Goal: Task Accomplishment & Management: Manage account settings

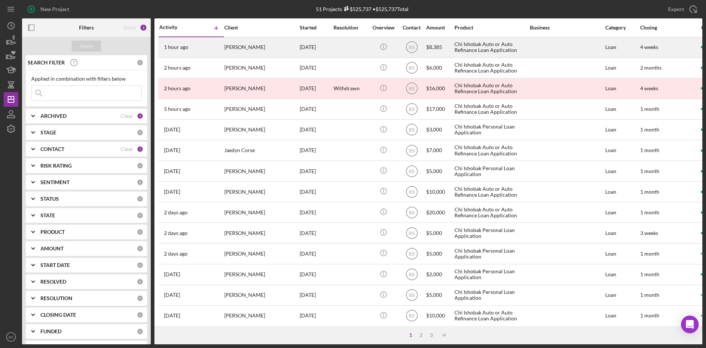
click at [348, 53] on div at bounding box center [351, 47] width 35 height 19
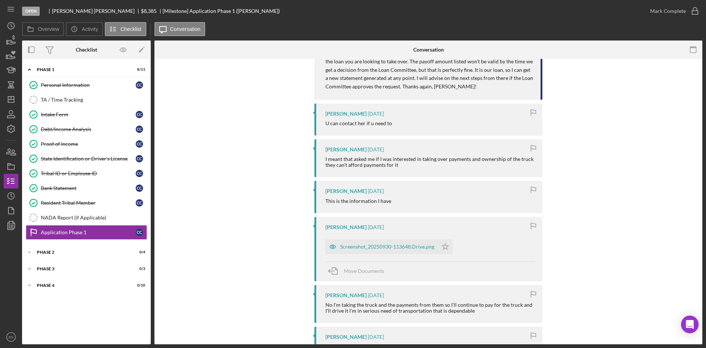
scroll to position [1251, 0]
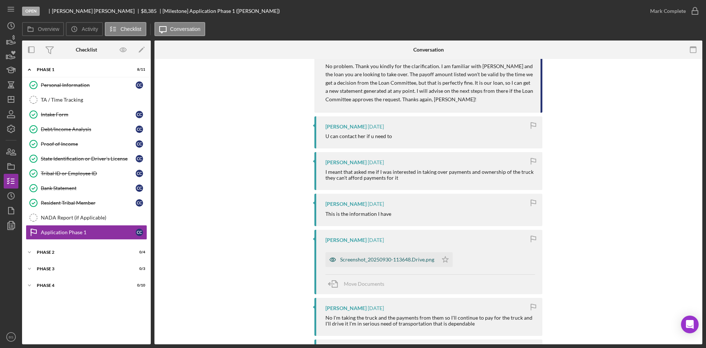
click at [421, 252] on div "Screenshot_20250930-113648.Drive.png" at bounding box center [382, 259] width 113 height 15
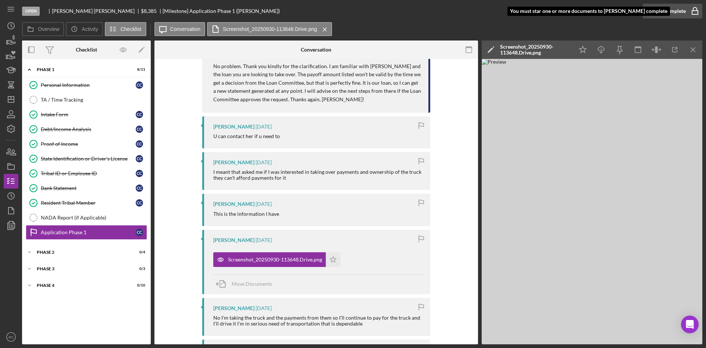
click at [688, 11] on icon "button" at bounding box center [695, 11] width 18 height 18
click at [586, 50] on icon "Icon/Star" at bounding box center [583, 50] width 17 height 17
click at [685, 14] on button "Mark Complete" at bounding box center [673, 11] width 60 height 15
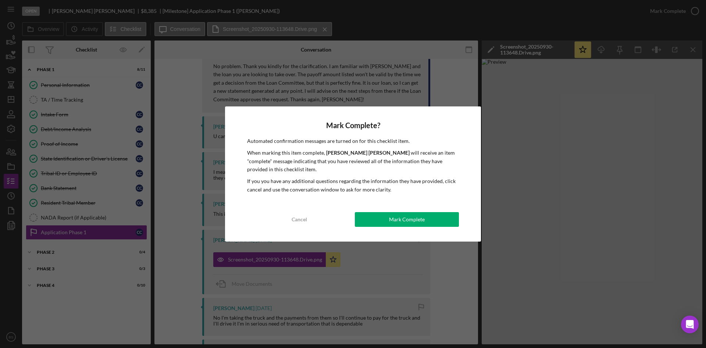
click at [424, 227] on div "Mark Complete? Automated confirmation messages are turned on for this checklist…" at bounding box center [353, 173] width 256 height 135
click at [424, 220] on button "Mark Complete" at bounding box center [407, 219] width 104 height 15
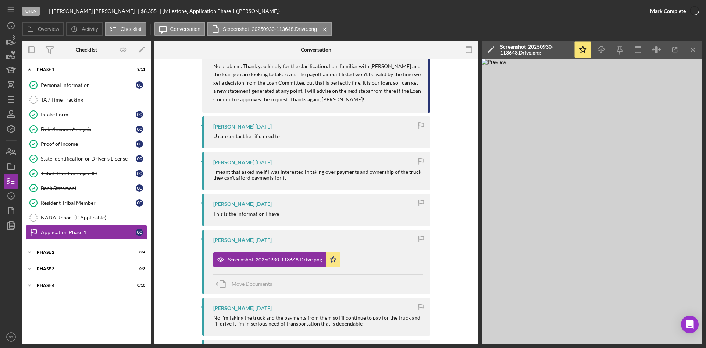
scroll to position [1378, 0]
click at [96, 248] on div "Icon/Expander Phase 2 0 / 4" at bounding box center [86, 252] width 129 height 15
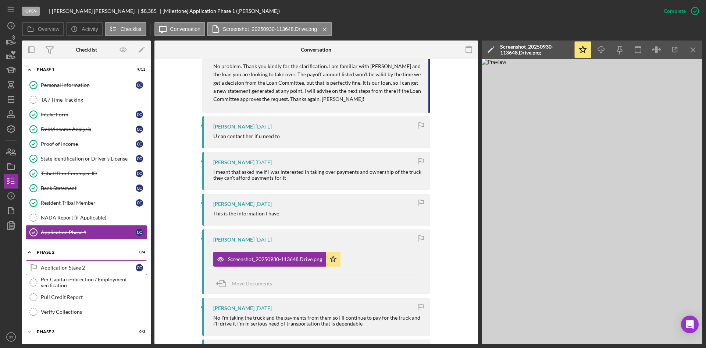
click at [97, 267] on div "Application Stage 2" at bounding box center [88, 267] width 95 height 6
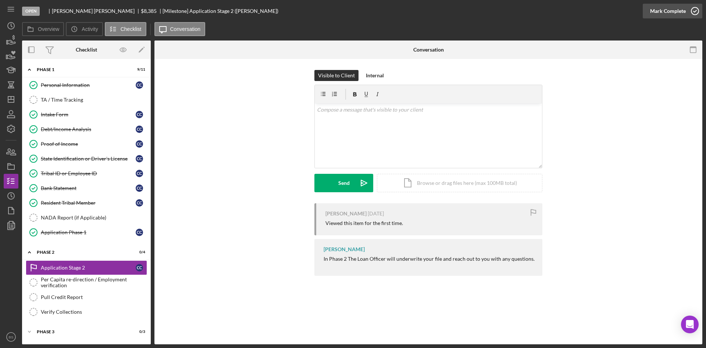
click at [657, 12] on div "Mark Complete" at bounding box center [668, 11] width 36 height 15
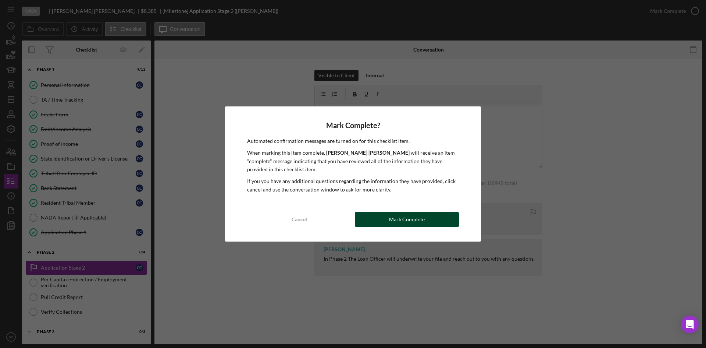
click at [394, 218] on div "Mark Complete" at bounding box center [407, 219] width 36 height 15
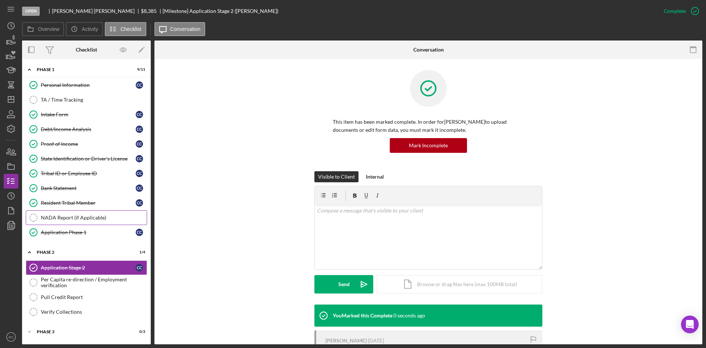
click at [93, 220] on div "NADA Report (if Applicable)" at bounding box center [94, 217] width 106 height 6
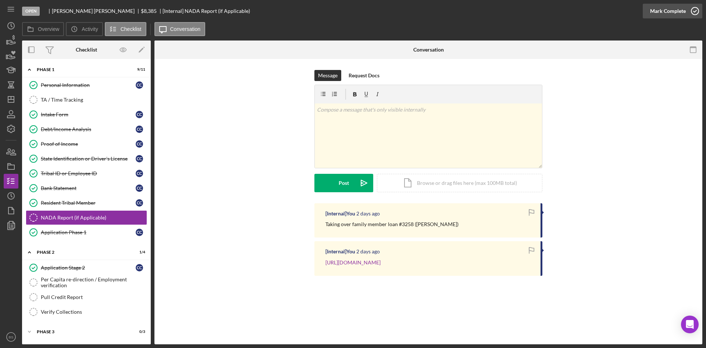
click at [672, 9] on div "Mark Complete" at bounding box center [668, 11] width 36 height 15
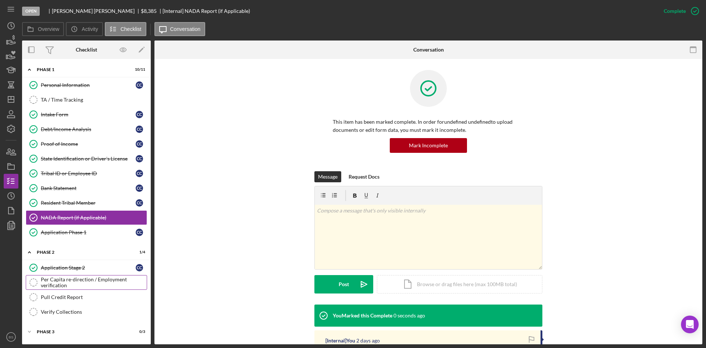
click at [99, 284] on div "Per Capita re-direction / Employment verification" at bounding box center [94, 282] width 106 height 12
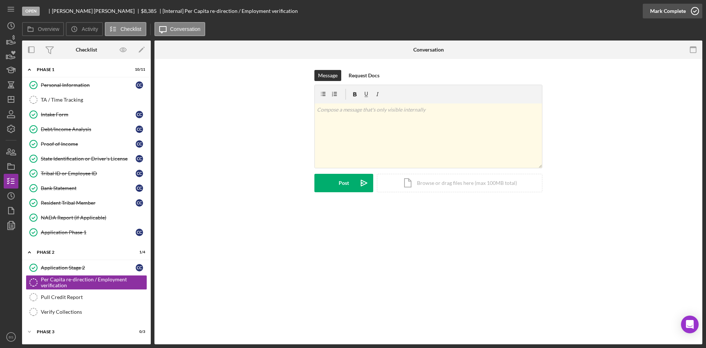
click at [660, 8] on div "Mark Complete" at bounding box center [668, 11] width 36 height 15
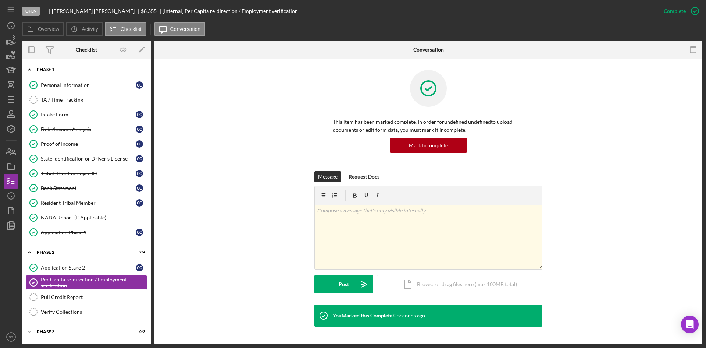
click at [76, 64] on div "Icon/Expander Phase 1 10 / 11" at bounding box center [86, 69] width 129 height 15
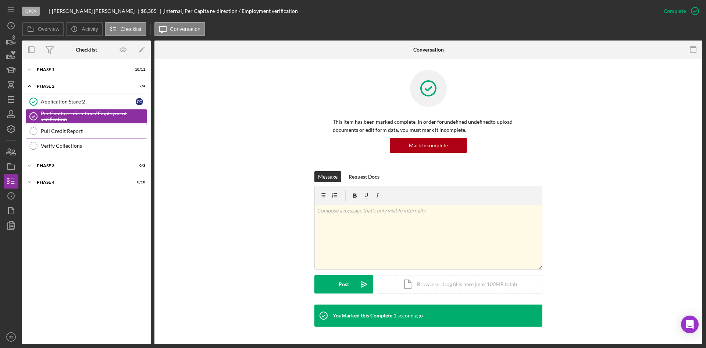
click at [60, 129] on div "Pull Credit Report" at bounding box center [94, 131] width 106 height 6
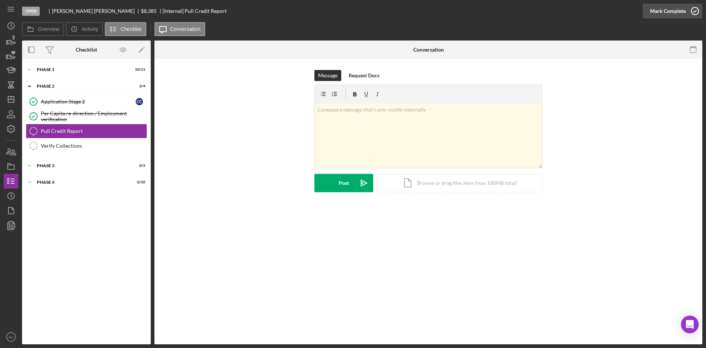
click at [657, 11] on div "Mark Complete" at bounding box center [668, 11] width 36 height 15
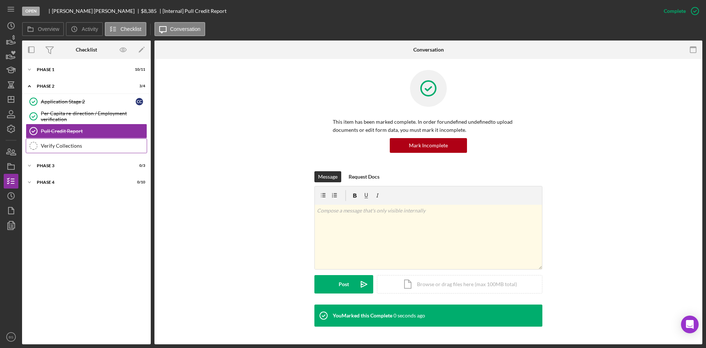
click at [115, 149] on div "Verify Collections" at bounding box center [94, 146] width 106 height 6
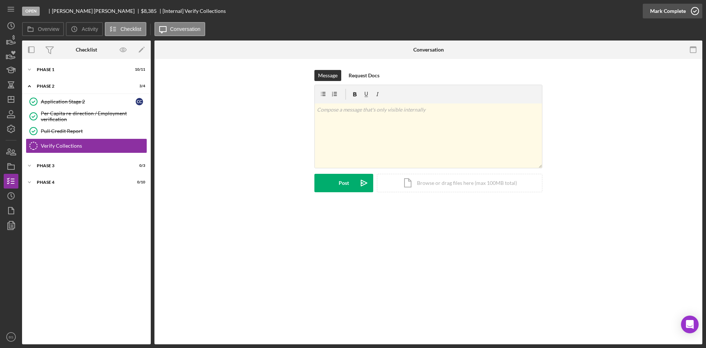
click at [662, 13] on div "Mark Complete" at bounding box center [668, 11] width 36 height 15
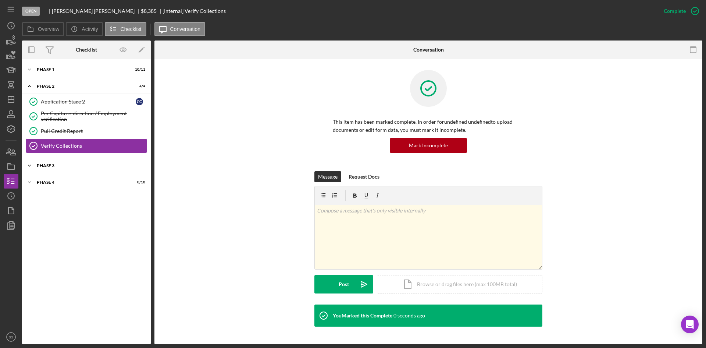
click at [69, 170] on div "Icon/Expander Phase 3 0 / 3" at bounding box center [86, 165] width 129 height 15
click at [68, 184] on div "Credit Memo" at bounding box center [94, 181] width 106 height 6
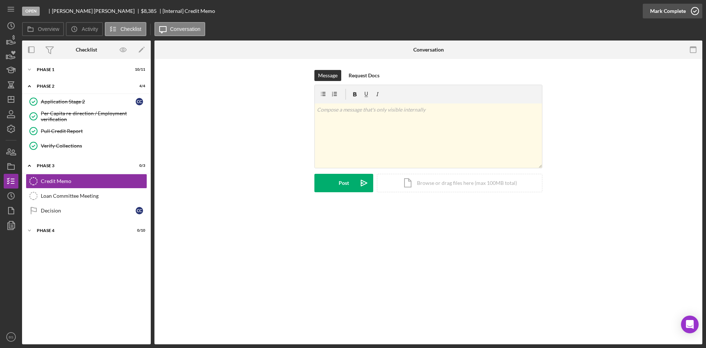
click at [651, 8] on div "Mark Complete" at bounding box center [668, 11] width 36 height 15
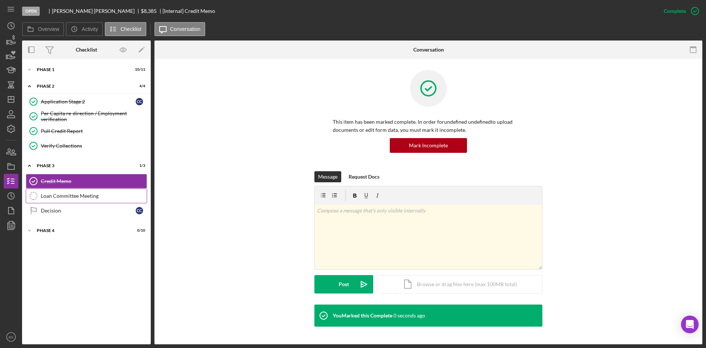
click at [118, 199] on div "Loan Committee Meeting" at bounding box center [94, 196] width 106 height 6
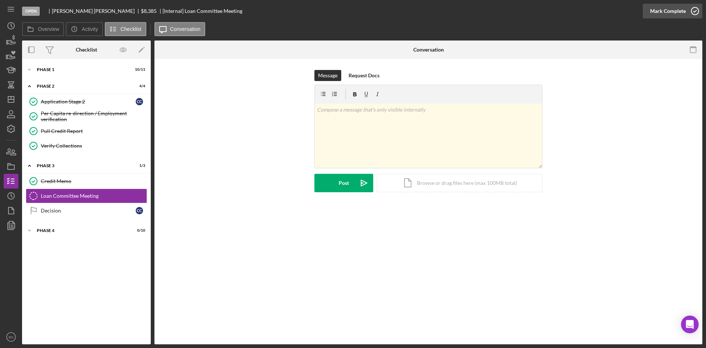
click at [688, 7] on icon "button" at bounding box center [695, 11] width 18 height 18
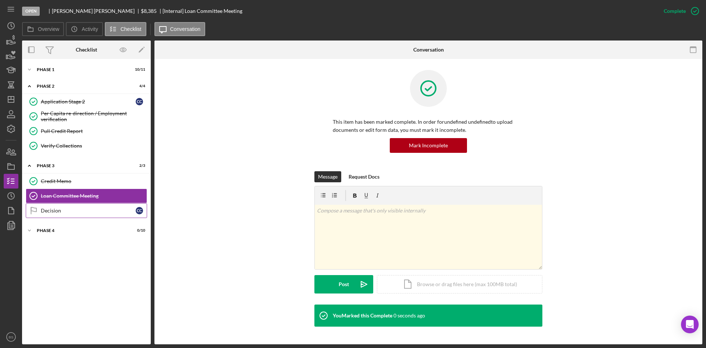
click at [69, 208] on div "Decision" at bounding box center [88, 210] width 95 height 6
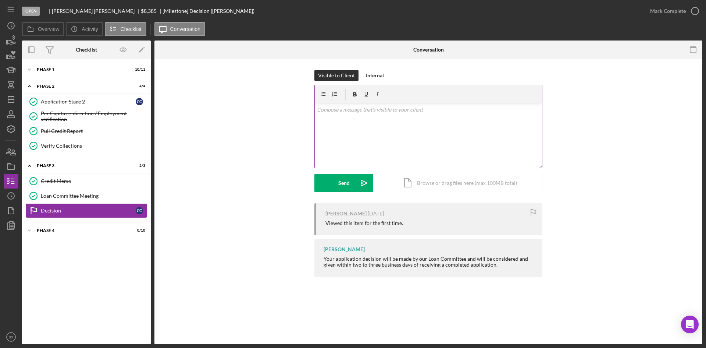
click at [420, 123] on div "v Color teal Color pink Remove color Add row above Add row below Add column bef…" at bounding box center [428, 135] width 227 height 64
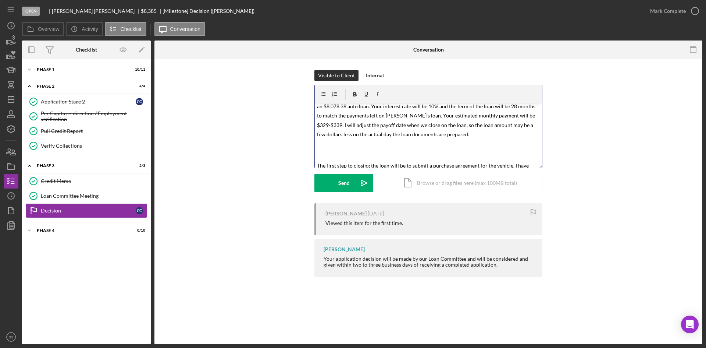
scroll to position [74, 0]
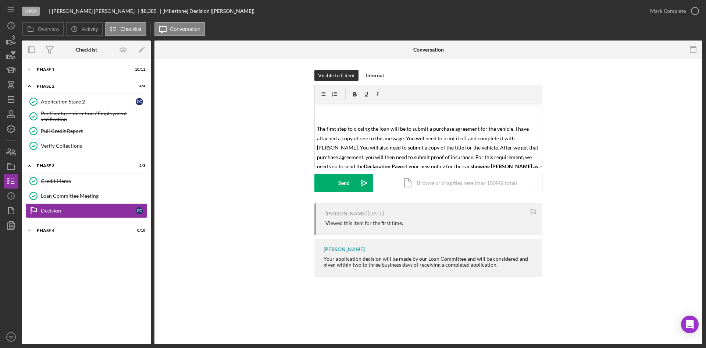
click at [411, 188] on div "Icon/Document Browse or drag files here (max 100MB total) Tap to choose files o…" at bounding box center [460, 183] width 166 height 18
click at [664, 12] on div "Mark Complete" at bounding box center [668, 11] width 36 height 15
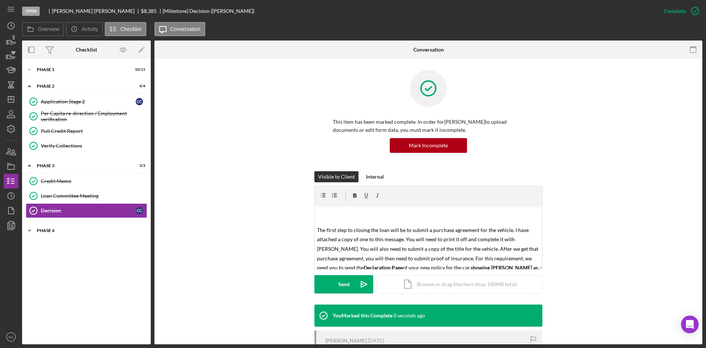
click at [110, 237] on div "Icon/Expander Phase 4 0 / 10" at bounding box center [86, 230] width 129 height 15
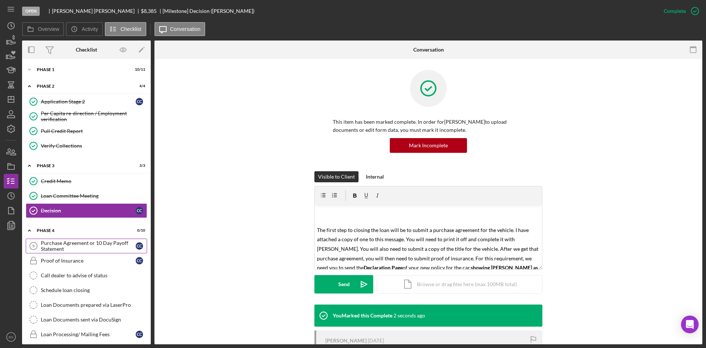
click at [107, 244] on div "Purchase Agreement or 10 Day Payoff Statement" at bounding box center [88, 246] width 95 height 12
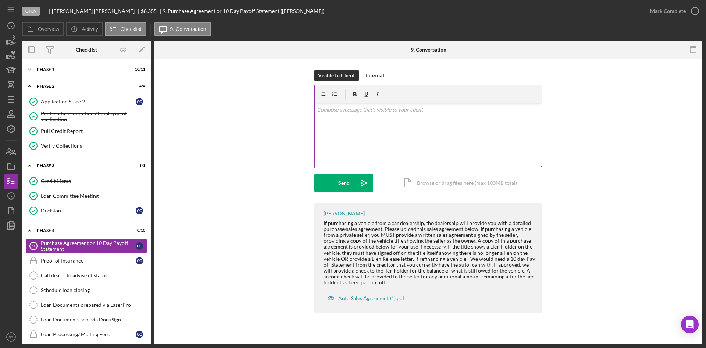
click at [345, 151] on div "v Color teal Color pink Remove color Add row above Add row below Add column bef…" at bounding box center [428, 135] width 227 height 64
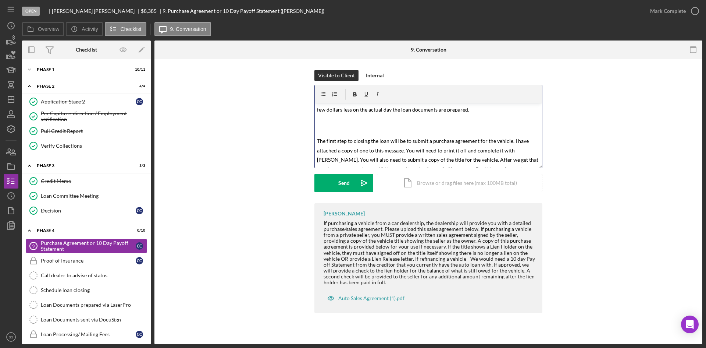
scroll to position [74, 0]
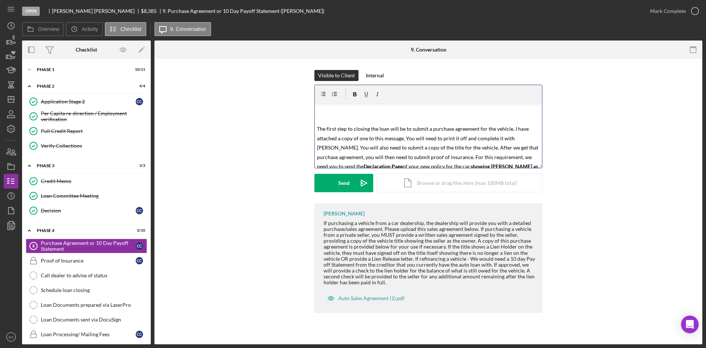
click at [404, 136] on span "The first step to closing the loan will be to submit a purchase agreement for t…" at bounding box center [428, 147] width 223 height 44
click at [481, 180] on div "Icon/Document Browse or drag files here (max 100MB total) Tap to choose files o…" at bounding box center [460, 183] width 166 height 18
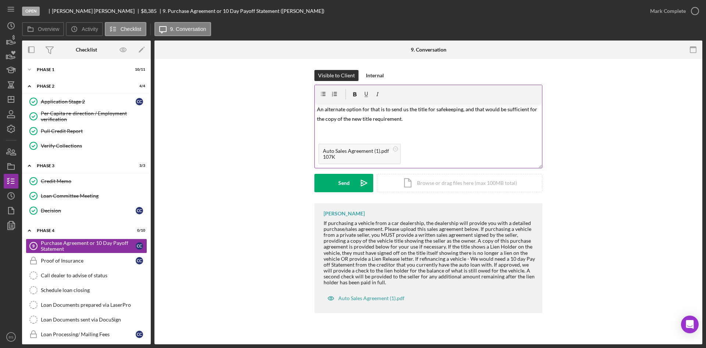
scroll to position [246, 0]
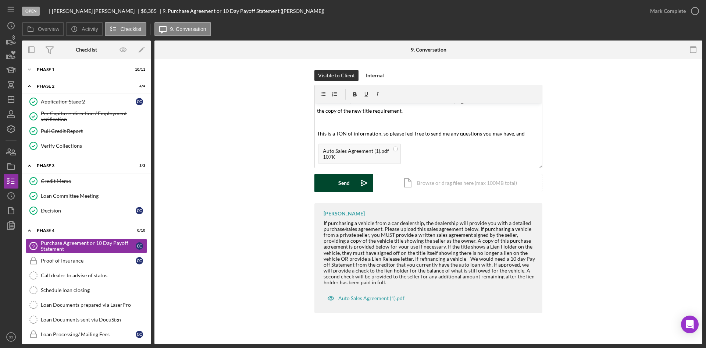
click at [367, 180] on icon "Icon/icon-invite-send" at bounding box center [364, 183] width 18 height 18
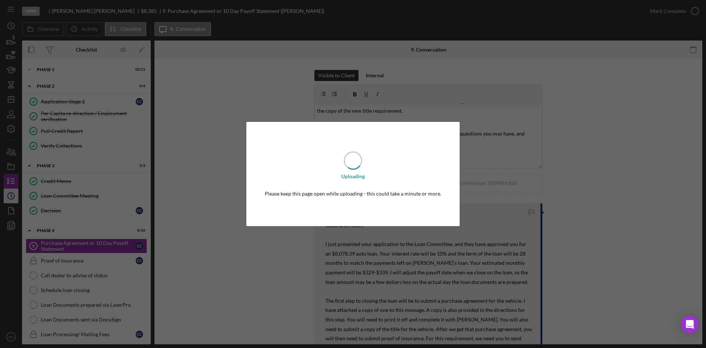
scroll to position [0, 0]
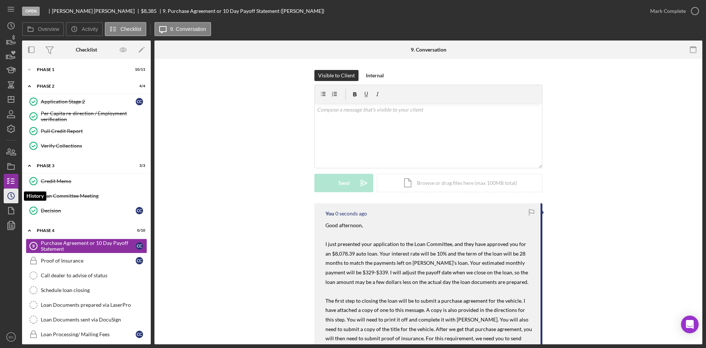
drag, startPoint x: 10, startPoint y: 200, endPoint x: 13, endPoint y: 197, distance: 4.4
click at [10, 200] on icon "Icon/History" at bounding box center [11, 195] width 18 height 18
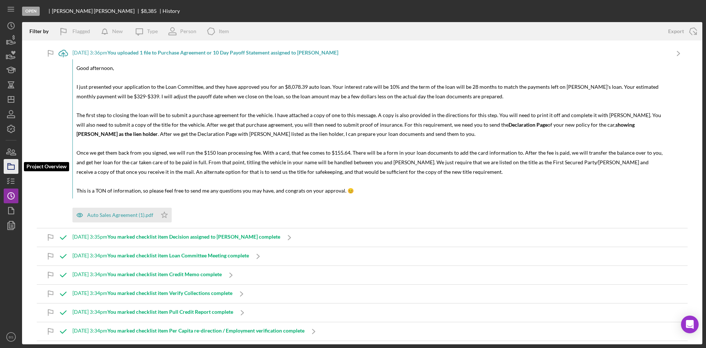
click at [11, 166] on icon "button" at bounding box center [11, 166] width 18 height 18
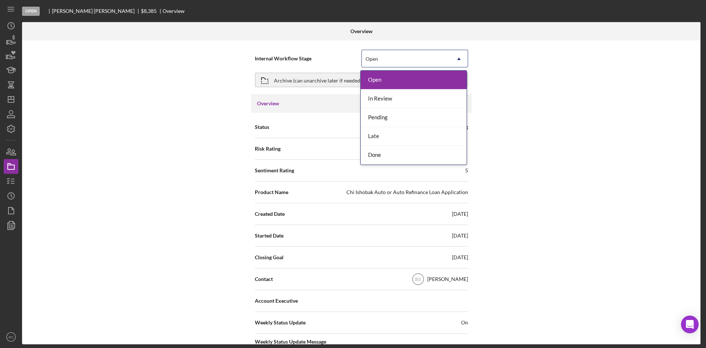
click at [379, 64] on div "Open" at bounding box center [406, 58] width 88 height 17
click at [384, 159] on div "Done" at bounding box center [414, 155] width 106 height 19
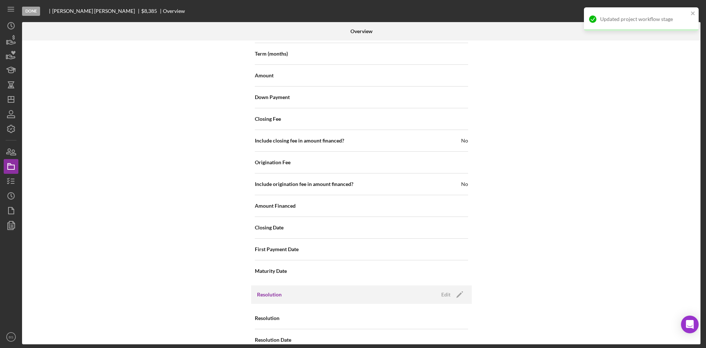
scroll to position [790, 0]
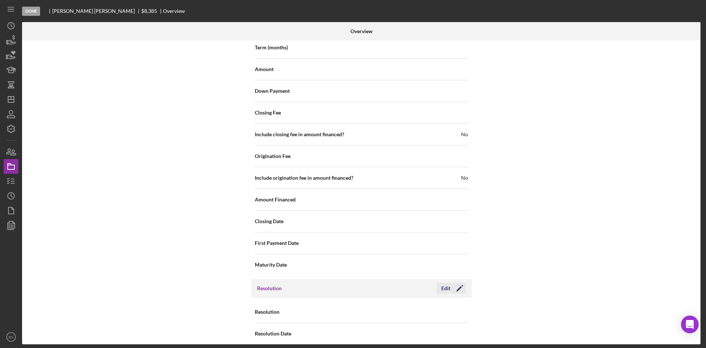
click at [452, 285] on icon "Icon/Edit" at bounding box center [460, 288] width 18 height 18
click at [405, 303] on div "Select..." at bounding box center [406, 311] width 88 height 17
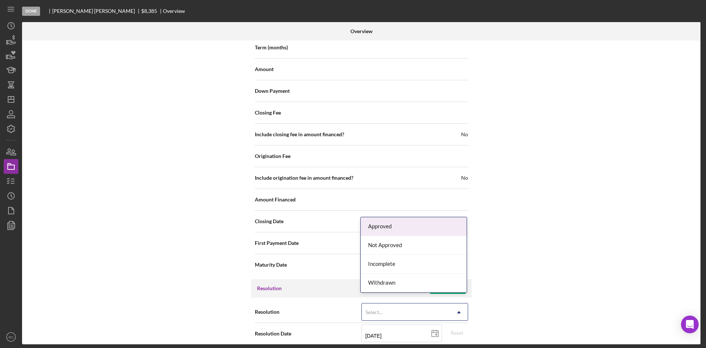
click at [399, 231] on div "Approved" at bounding box center [414, 226] width 106 height 19
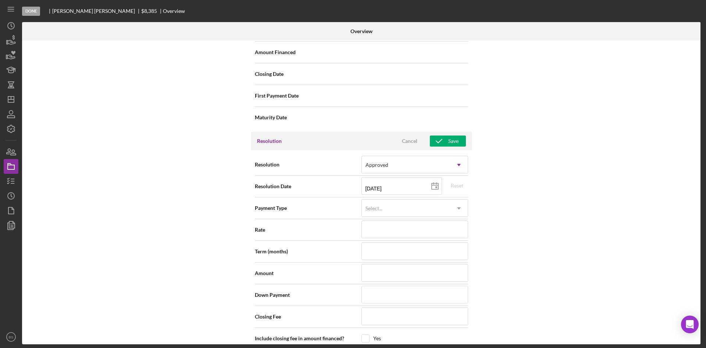
scroll to position [974, 0]
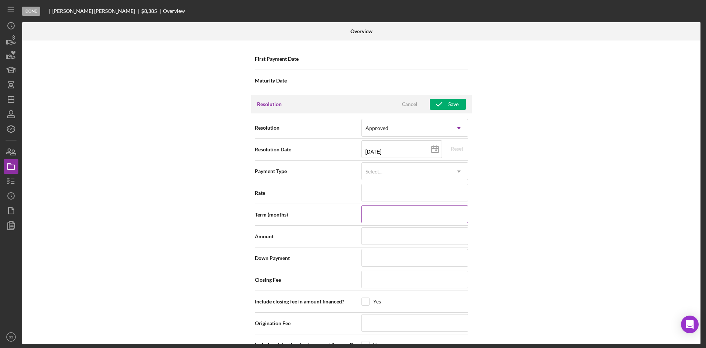
click at [386, 212] on input at bounding box center [415, 214] width 107 height 18
type input "2"
type input "28"
click at [424, 187] on input at bounding box center [415, 193] width 107 height 18
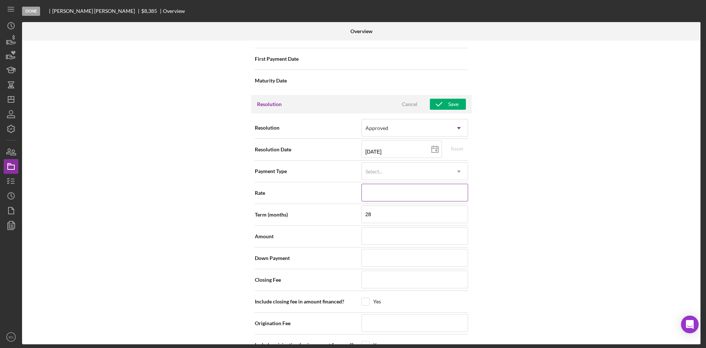
type input "1%"
type input "10%"
type input "10.000%"
click at [416, 229] on input at bounding box center [415, 236] width 107 height 18
type input "$8"
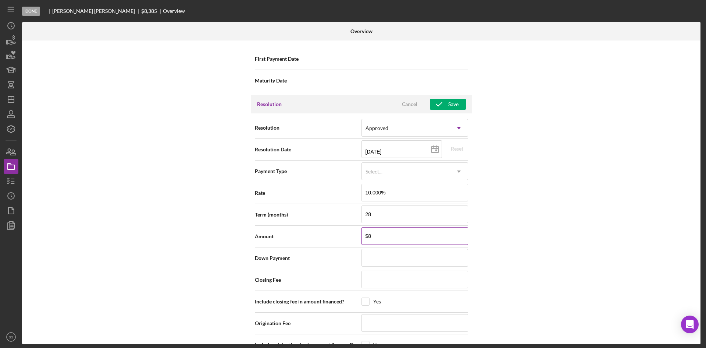
type input "$80"
type input "$807"
type input "$8,078"
type input "$80,783"
type input "$807,839"
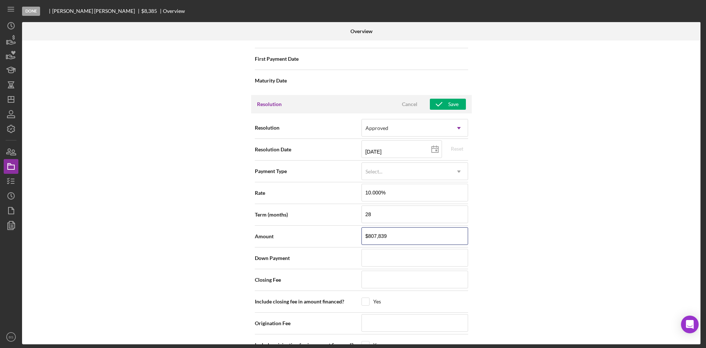
type input "$80,783"
type input "$8,078"
click at [439, 99] on icon "button" at bounding box center [439, 104] width 18 height 18
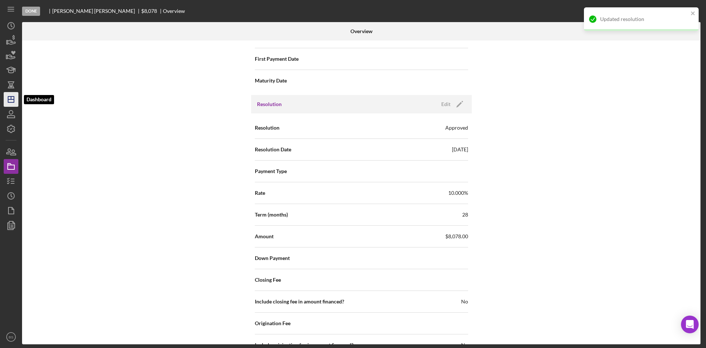
click at [10, 104] on icon "Icon/Dashboard" at bounding box center [11, 99] width 18 height 18
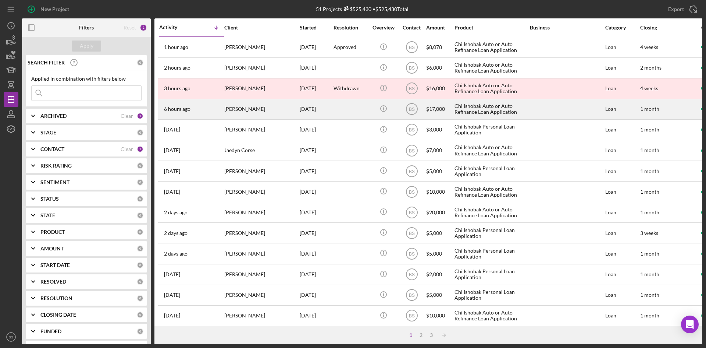
click at [271, 112] on div "[PERSON_NAME]" at bounding box center [261, 108] width 74 height 19
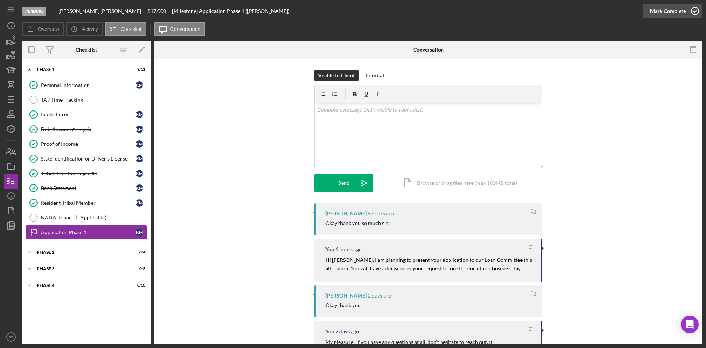
click at [664, 10] on div "Mark Complete" at bounding box center [668, 11] width 36 height 15
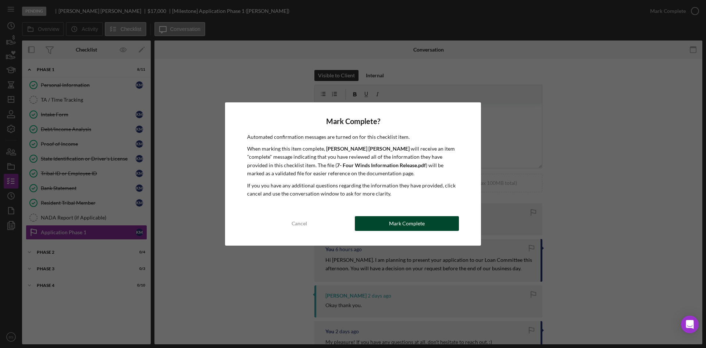
click at [444, 222] on button "Mark Complete" at bounding box center [407, 223] width 104 height 15
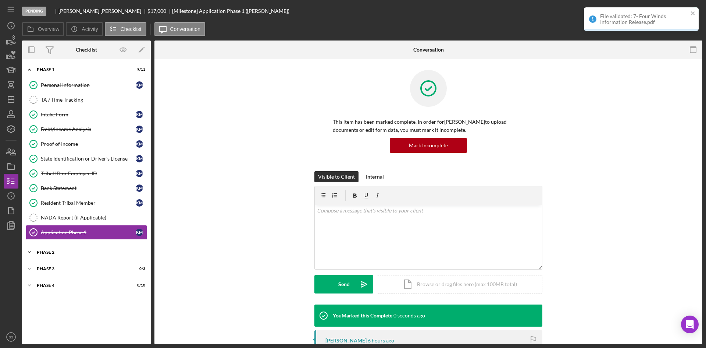
click at [58, 251] on div "Phase 2" at bounding box center [89, 252] width 105 height 4
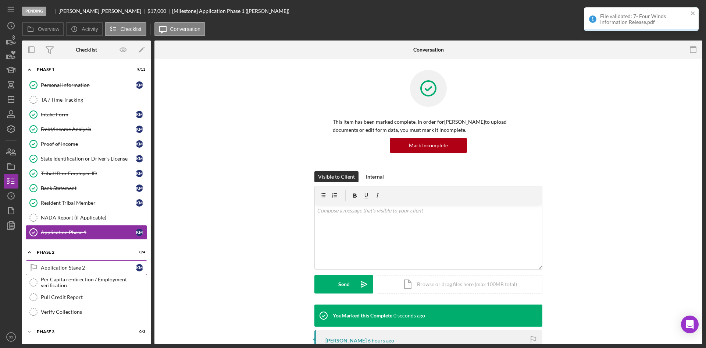
click at [68, 266] on div "Application Stage 2" at bounding box center [88, 267] width 95 height 6
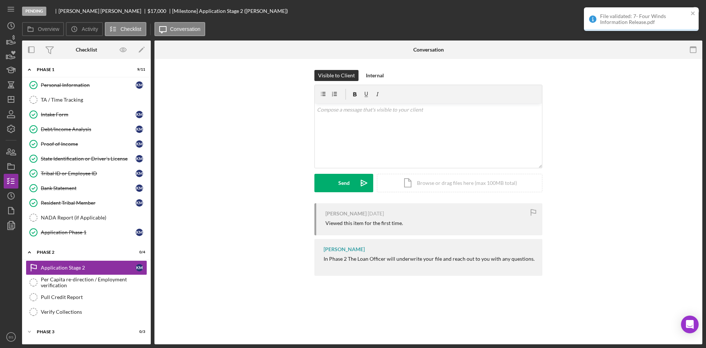
click at [644, 14] on div "File validated: 7- Four Winds Information Release.pdf" at bounding box center [644, 19] width 88 height 12
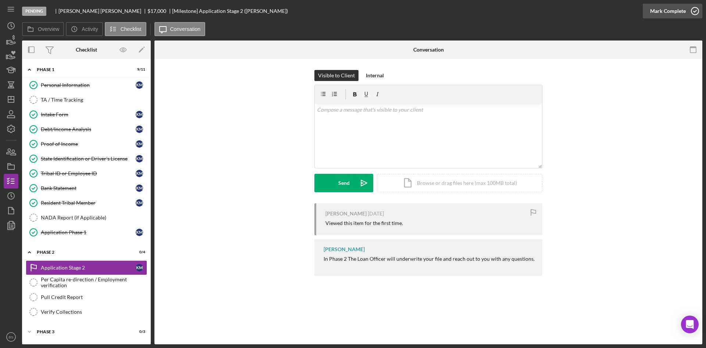
click at [654, 12] on div "Mark Complete" at bounding box center [668, 11] width 36 height 15
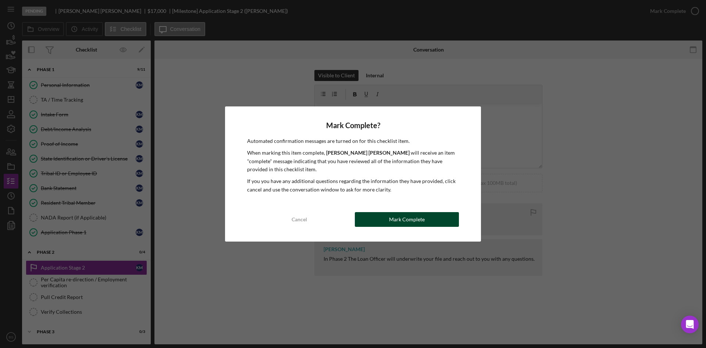
click at [427, 220] on button "Mark Complete" at bounding box center [407, 219] width 104 height 15
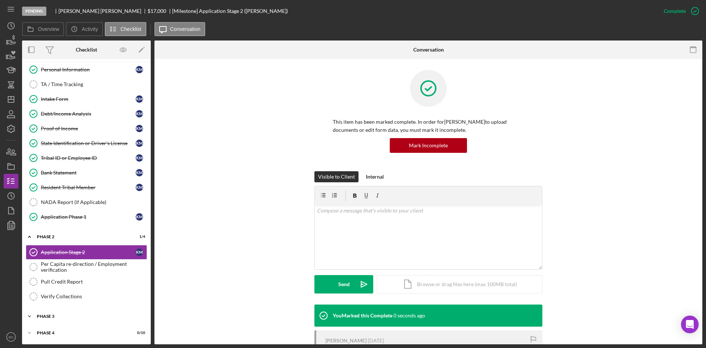
click at [84, 311] on div "Icon/Expander Phase 3 0 / 3" at bounding box center [86, 316] width 129 height 15
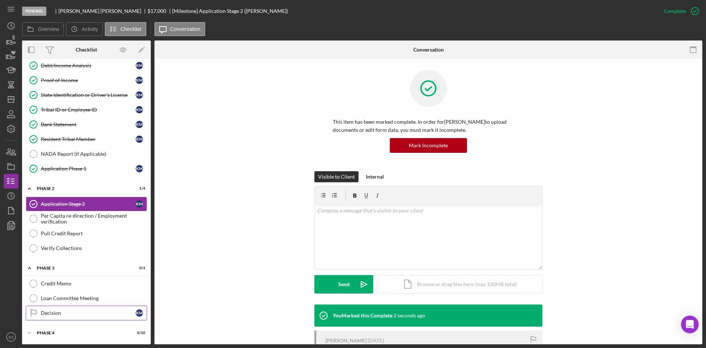
drag, startPoint x: 84, startPoint y: 314, endPoint x: 91, endPoint y: 311, distance: 8.1
click at [84, 314] on div "Decision" at bounding box center [88, 313] width 95 height 6
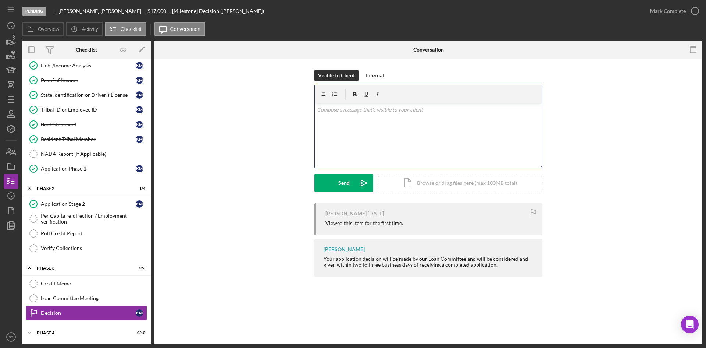
click at [352, 154] on div "v Color teal Color pink Remove color Add row above Add row below Add column bef…" at bounding box center [428, 135] width 227 height 64
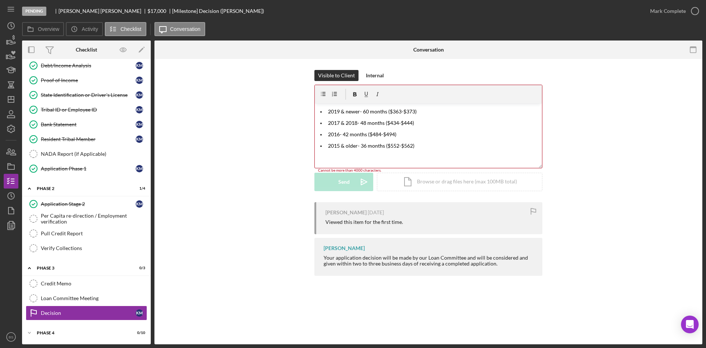
scroll to position [0, 0]
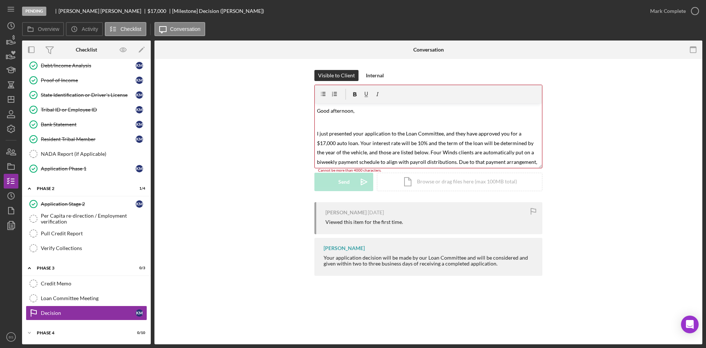
click at [426, 125] on p at bounding box center [428, 122] width 223 height 10
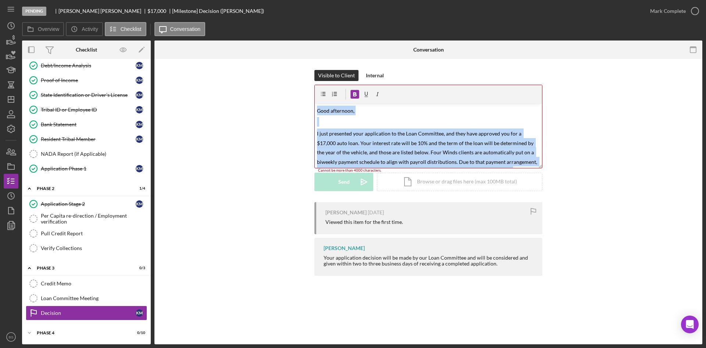
drag, startPoint x: 536, startPoint y: 161, endPoint x: 216, endPoint y: 65, distance: 334.1
click at [216, 65] on div "Visible to Client Internal v Color teal Color pink Remove color Add row above A…" at bounding box center [428, 174] width 548 height 231
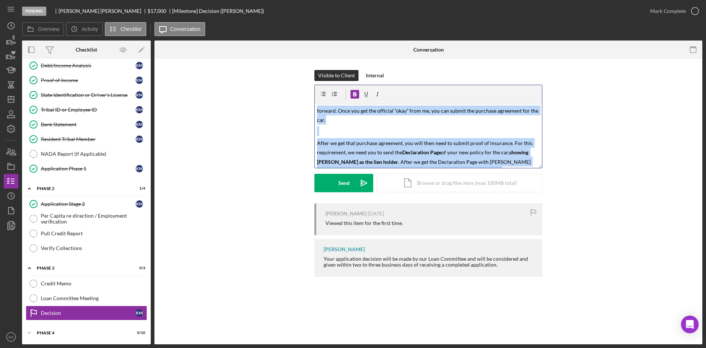
drag, startPoint x: 470, startPoint y: 159, endPoint x: 254, endPoint y: 73, distance: 233.1
click at [255, 73] on div "Visible to Client Internal v Color teal Color pink Remove color Add row above A…" at bounding box center [429, 136] width 526 height 133
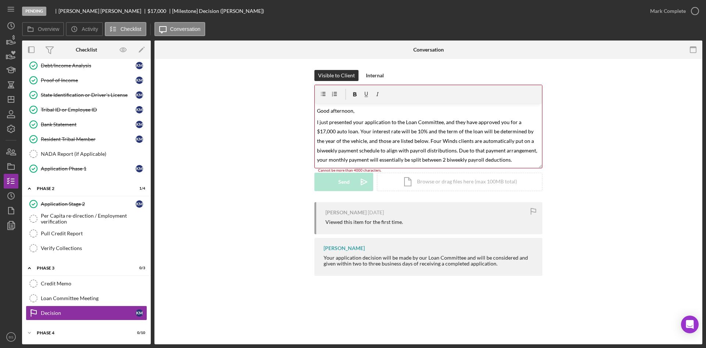
drag, startPoint x: 520, startPoint y: 160, endPoint x: 314, endPoint y: 58, distance: 229.1
click at [314, 58] on div "Conversation Decision Decision Visible to Client Internal v Color teal Color pi…" at bounding box center [428, 191] width 548 height 303
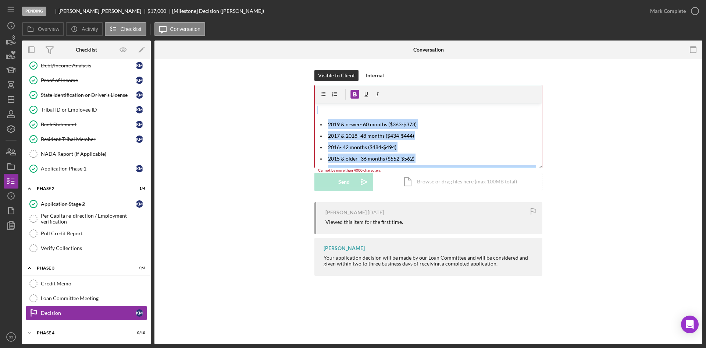
drag, startPoint x: 458, startPoint y: 159, endPoint x: 329, endPoint y: 43, distance: 173.2
click at [329, 43] on div "Conversation Decision Decision Visible to Client Internal v Color teal Color pi…" at bounding box center [428, 191] width 548 height 303
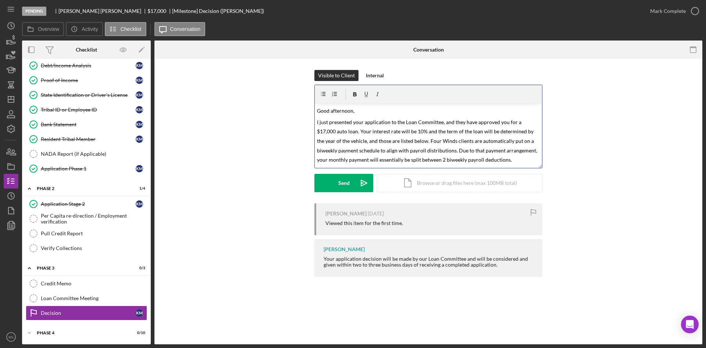
drag, startPoint x: 487, startPoint y: 162, endPoint x: 266, endPoint y: 71, distance: 238.8
click at [266, 71] on div "Visible to Client Internal v Color teal Color pink Remove color Add row above A…" at bounding box center [429, 136] width 526 height 133
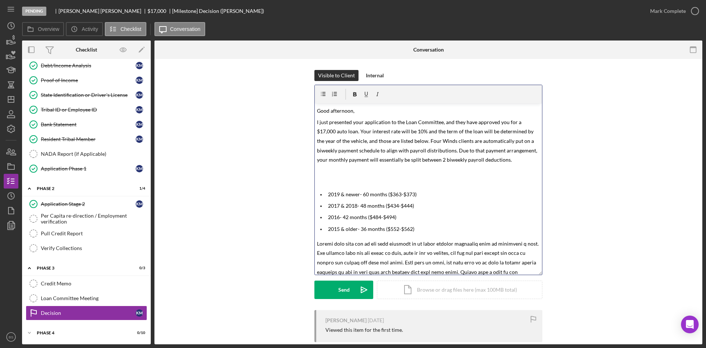
drag, startPoint x: 541, startPoint y: 166, endPoint x: 551, endPoint y: 279, distance: 113.7
click at [551, 279] on div "Visible to Client Internal v Color teal Color pink Remove color Add row above A…" at bounding box center [429, 190] width 526 height 240
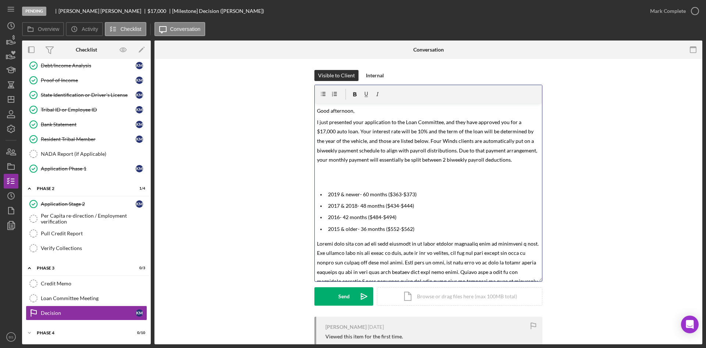
click at [370, 180] on p at bounding box center [428, 175] width 223 height 18
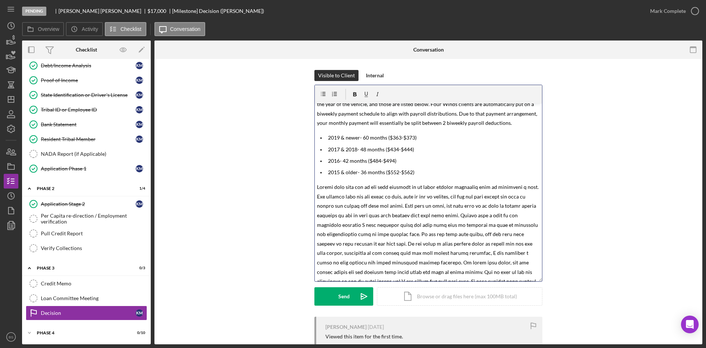
scroll to position [53, 0]
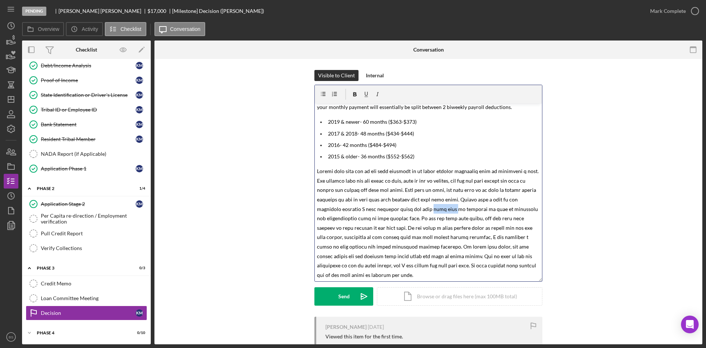
drag, startPoint x: 456, startPoint y: 210, endPoint x: 432, endPoint y: 211, distance: 24.0
click at [432, 211] on span at bounding box center [428, 223] width 223 height 110
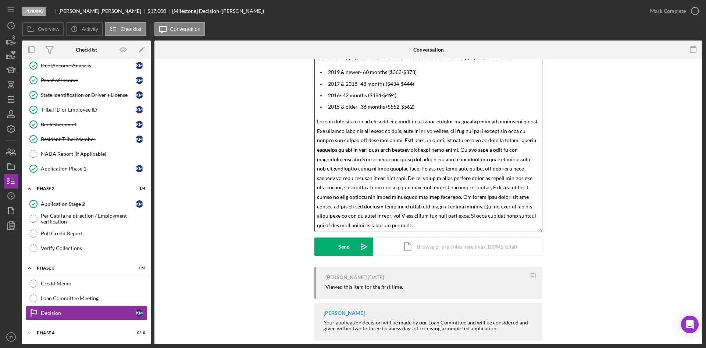
scroll to position [61, 0]
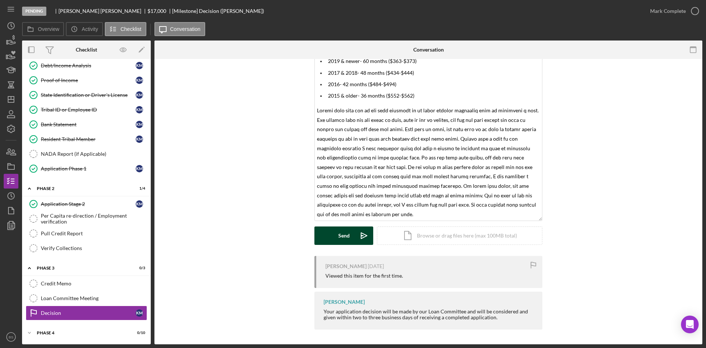
click at [349, 229] on button "Send Icon/icon-invite-send" at bounding box center [343, 235] width 59 height 18
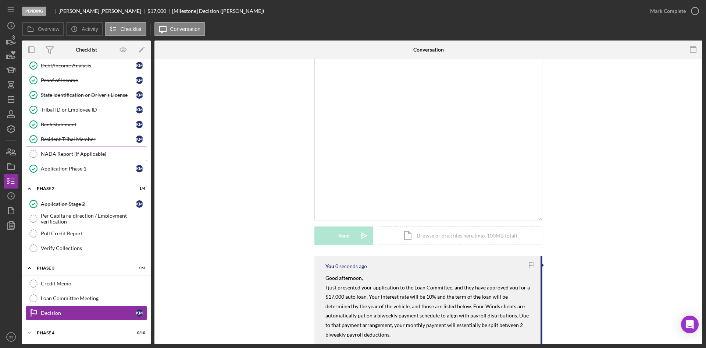
scroll to position [0, 0]
click at [424, 177] on div "v Color teal Color pink Remove color Add row above Add row below Add column bef…" at bounding box center [428, 132] width 227 height 178
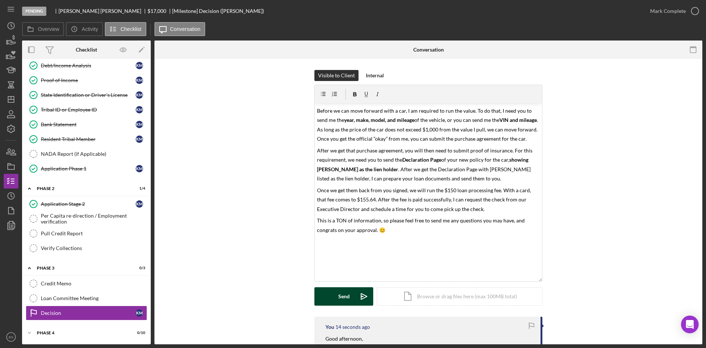
click at [343, 292] on div "Send" at bounding box center [343, 296] width 11 height 18
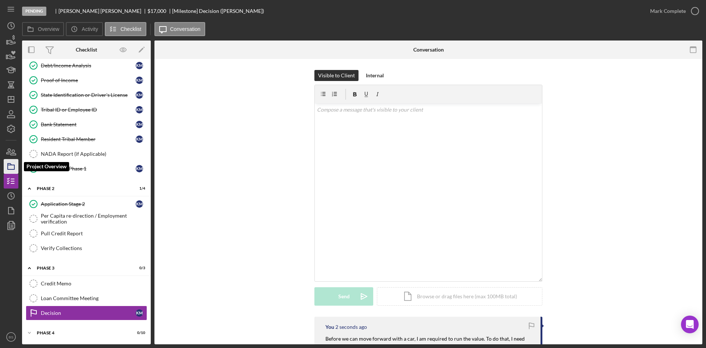
click at [10, 165] on polygon "button" at bounding box center [10, 163] width 4 height 1
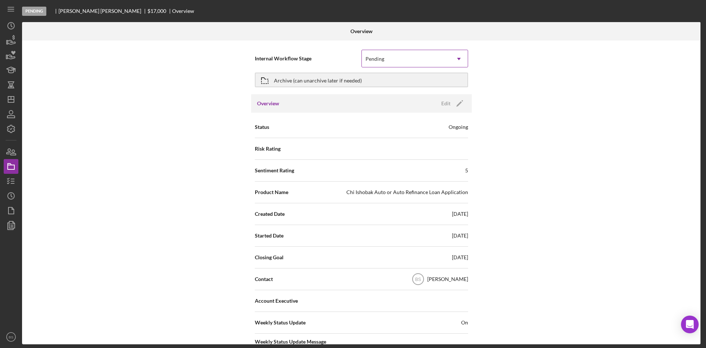
click at [415, 57] on div "Pending" at bounding box center [406, 58] width 88 height 17
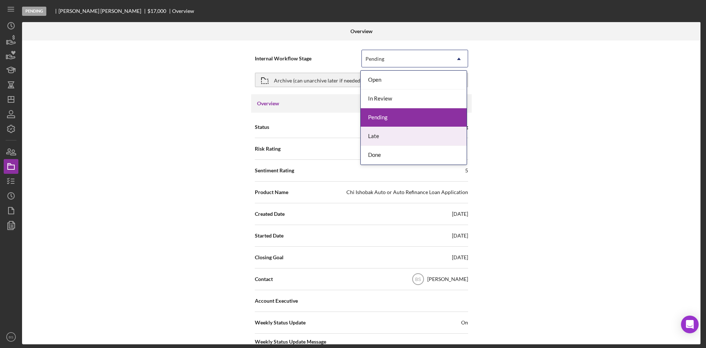
click at [408, 145] on div "Late" at bounding box center [414, 136] width 106 height 19
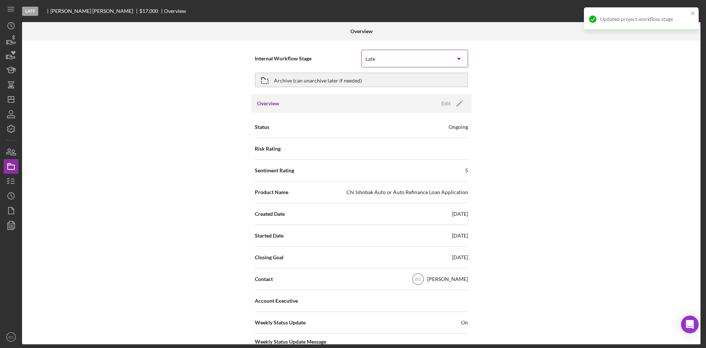
click at [399, 60] on div "Late" at bounding box center [406, 58] width 88 height 17
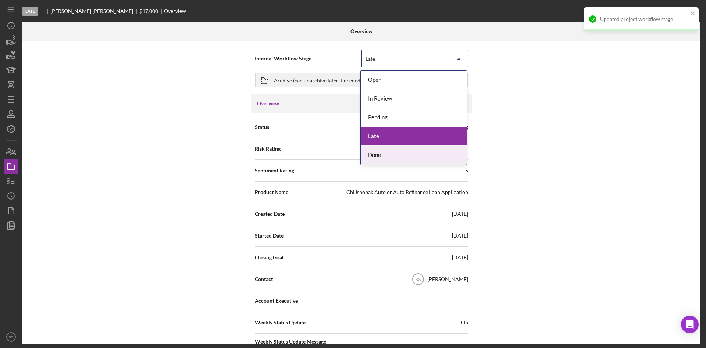
click at [388, 161] on div "Done" at bounding box center [414, 155] width 106 height 19
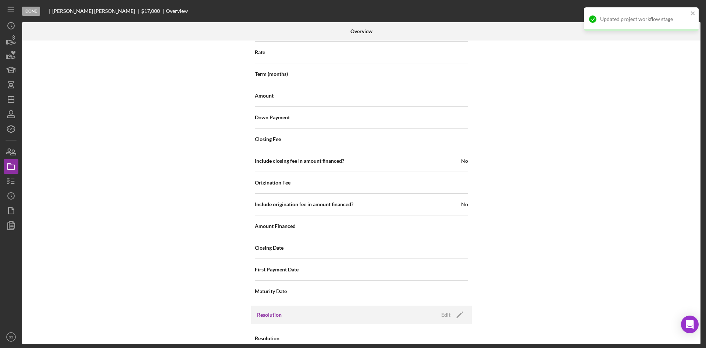
scroll to position [790, 0]
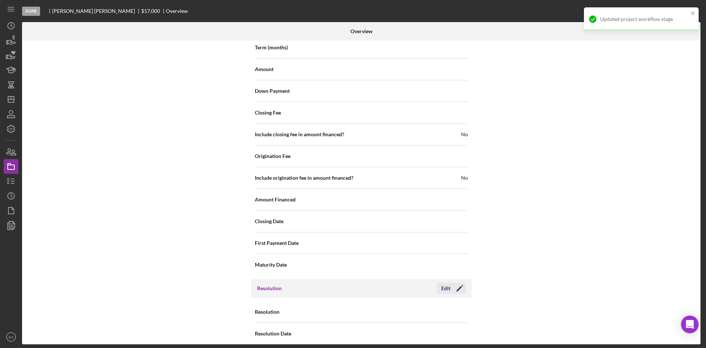
click at [451, 279] on icon "Icon/Edit" at bounding box center [460, 288] width 18 height 18
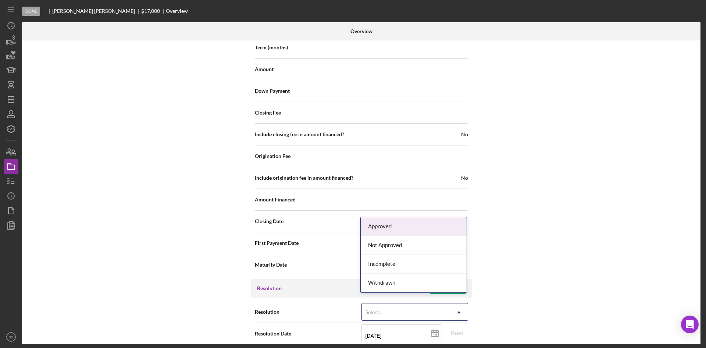
click at [391, 306] on div "Select..." at bounding box center [406, 311] width 88 height 17
click at [395, 224] on div "Approved" at bounding box center [414, 226] width 106 height 19
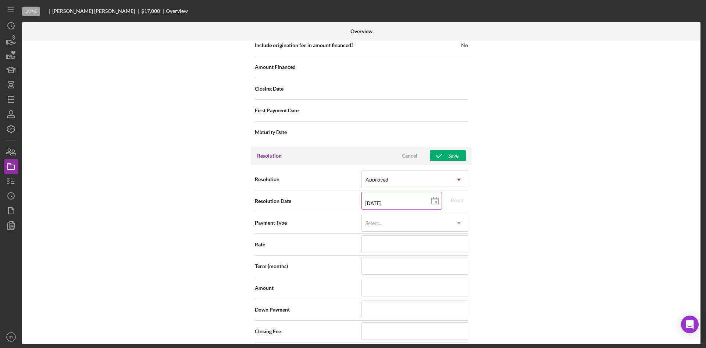
scroll to position [974, 0]
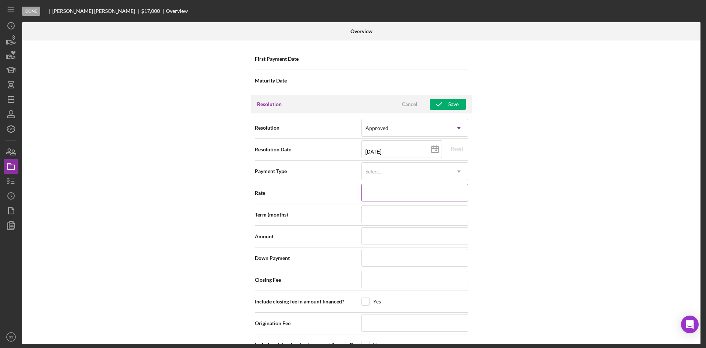
click at [378, 184] on input at bounding box center [415, 193] width 107 height 18
type input "1%"
type input "10%"
type input "10.000%"
click at [381, 228] on input at bounding box center [415, 236] width 107 height 18
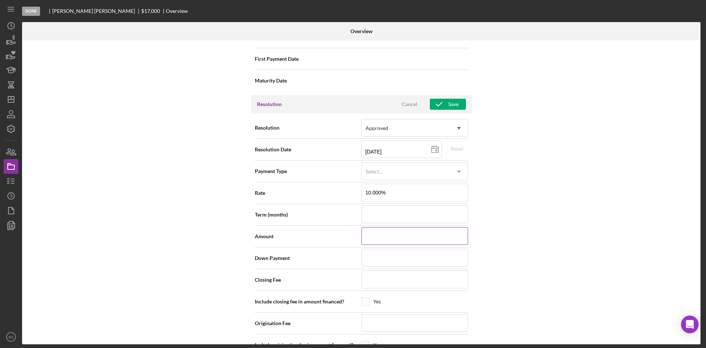
type input "$1"
type input "$17"
type input "$170"
type input "$1,700"
type input "$17,000"
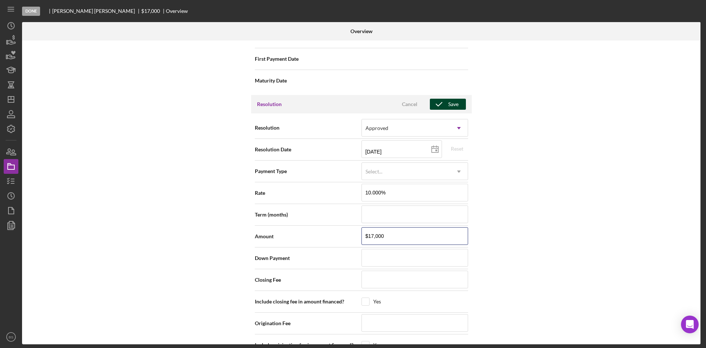
type input "$17,000"
click at [444, 99] on icon "button" at bounding box center [439, 104] width 18 height 18
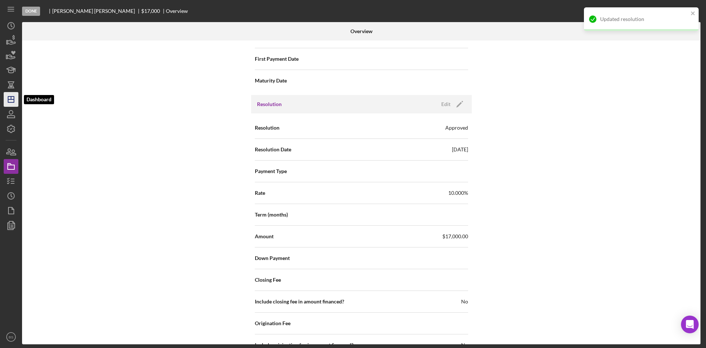
click at [13, 95] on icon "Icon/Dashboard" at bounding box center [11, 99] width 18 height 18
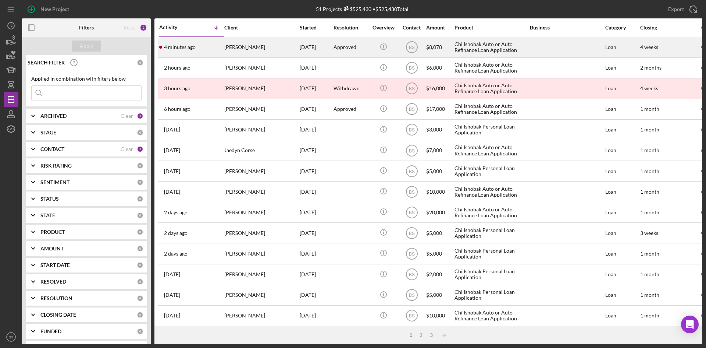
click at [203, 53] on div "4 minutes ago [PERSON_NAME]" at bounding box center [191, 47] width 64 height 19
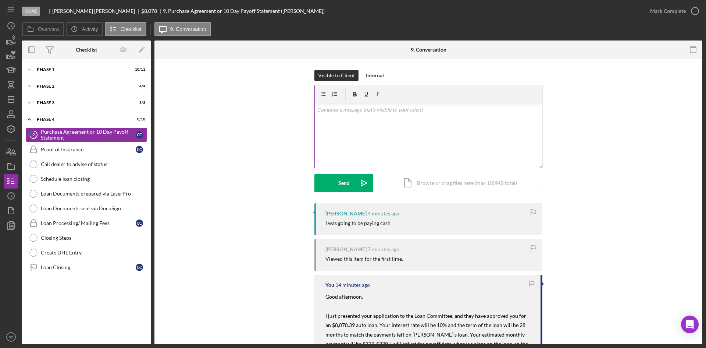
click at [363, 113] on p at bounding box center [428, 110] width 223 height 8
click at [347, 175] on div "Send" at bounding box center [343, 183] width 11 height 18
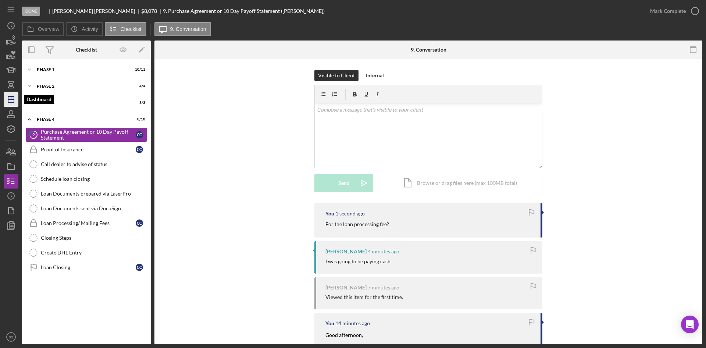
click at [15, 102] on icon "Icon/Dashboard" at bounding box center [11, 99] width 18 height 18
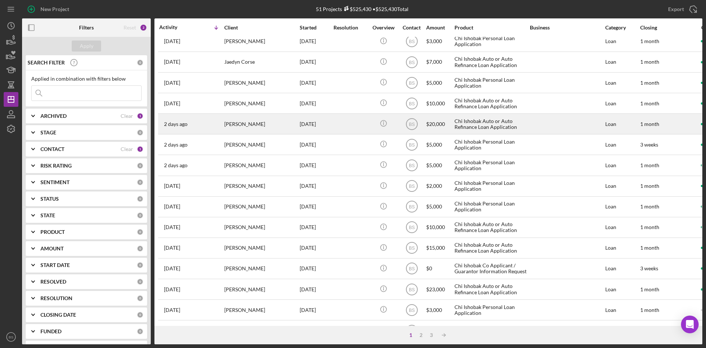
scroll to position [221, 0]
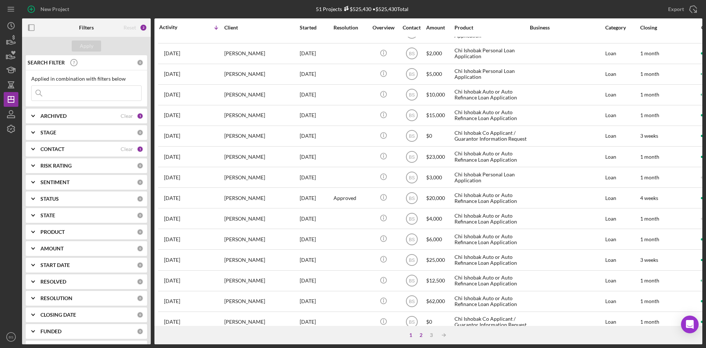
click at [421, 337] on div "2" at bounding box center [421, 335] width 10 height 6
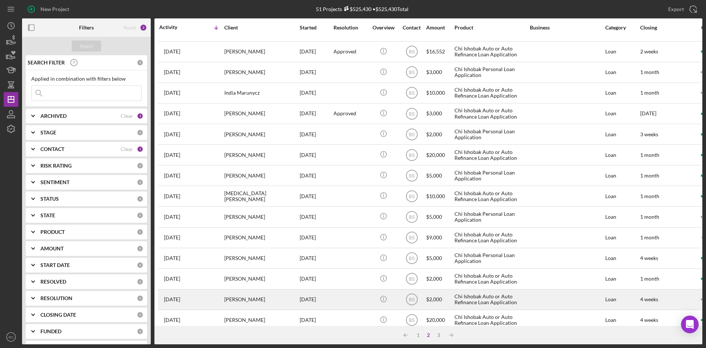
scroll to position [0, 0]
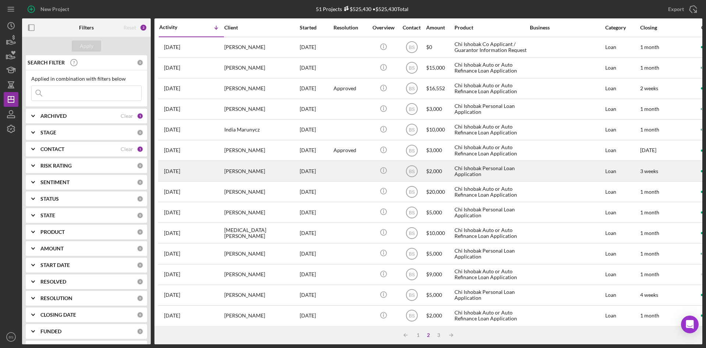
click at [241, 165] on div "[PERSON_NAME]" at bounding box center [261, 170] width 74 height 19
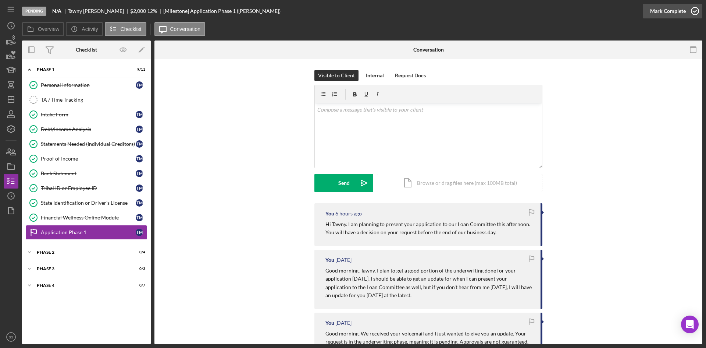
click at [653, 12] on div "Mark Complete" at bounding box center [668, 11] width 36 height 15
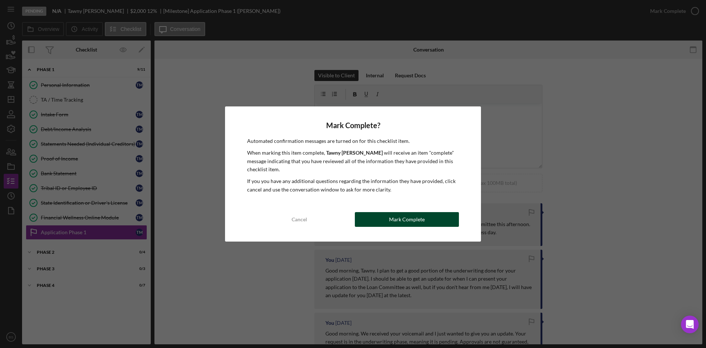
click at [413, 220] on div "Mark Complete" at bounding box center [407, 219] width 36 height 15
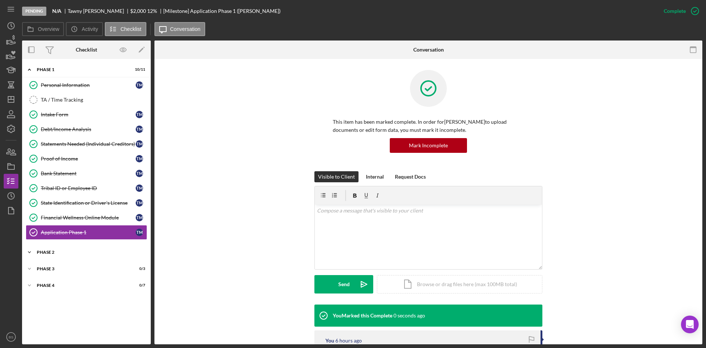
click at [89, 249] on div "Icon/Expander Phase 2 0 / 4" at bounding box center [86, 252] width 129 height 15
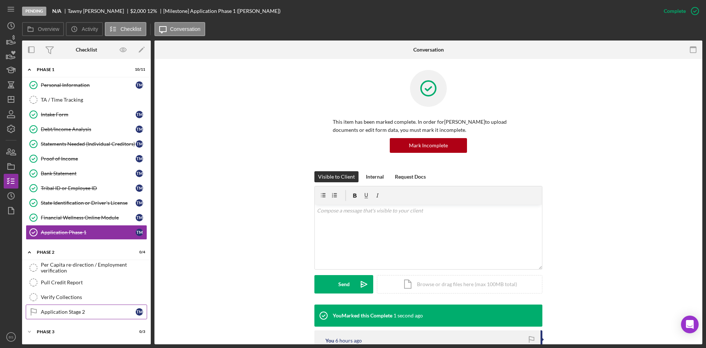
click at [69, 309] on div "Application Stage 2" at bounding box center [88, 312] width 95 height 6
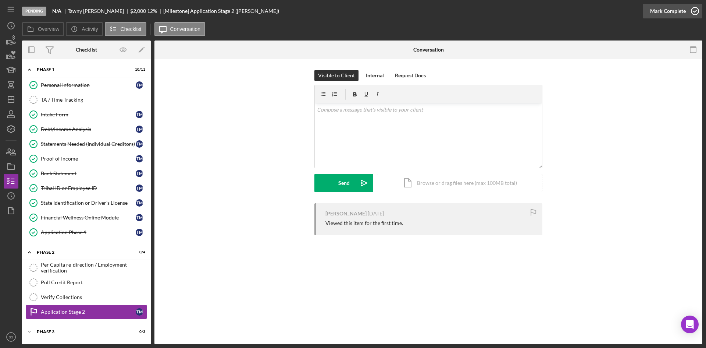
click at [649, 9] on button "Mark Complete" at bounding box center [673, 11] width 60 height 15
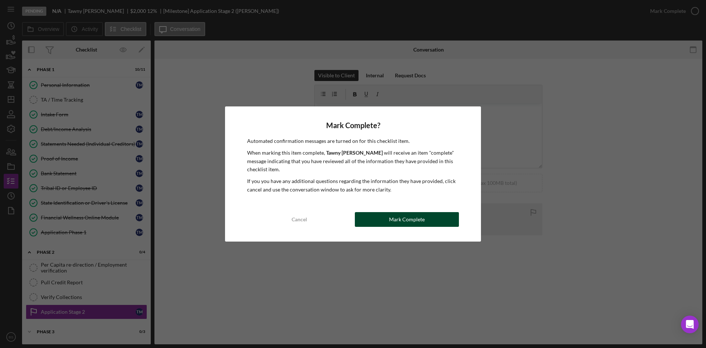
click at [395, 220] on div "Mark Complete" at bounding box center [407, 219] width 36 height 15
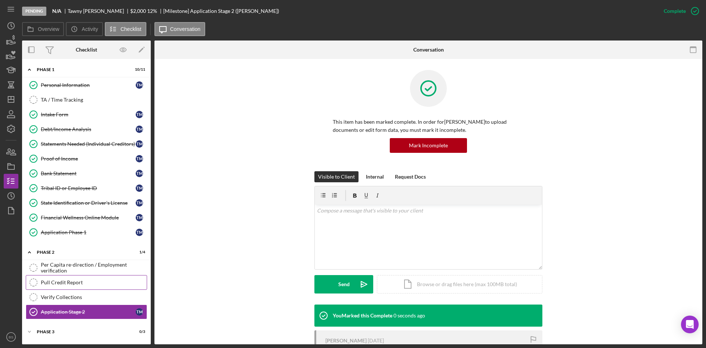
scroll to position [15, 0]
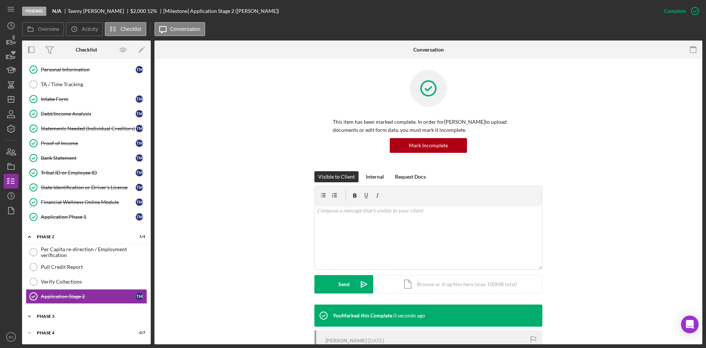
click at [72, 317] on div "Phase 3" at bounding box center [89, 316] width 105 height 4
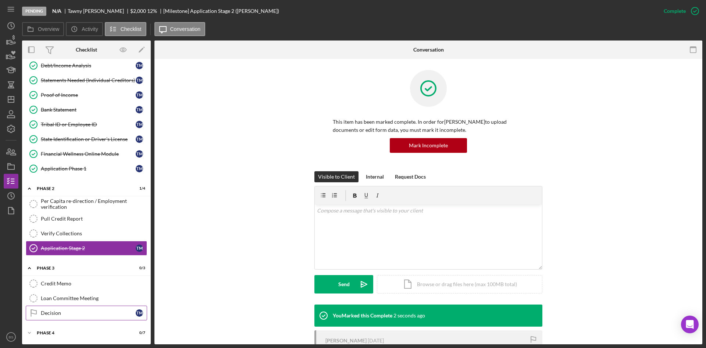
click at [75, 314] on div "Decision" at bounding box center [88, 313] width 95 height 6
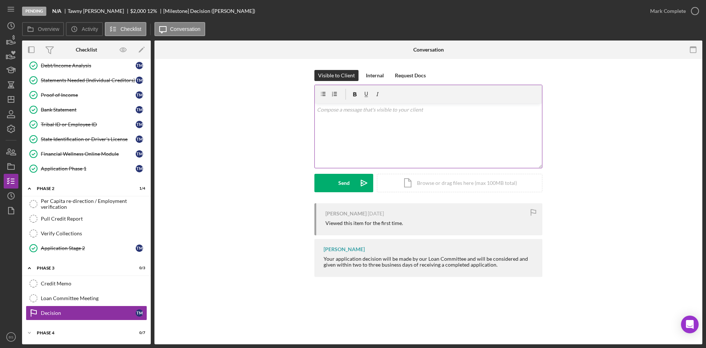
click at [352, 146] on div "v Color teal Color pink Remove color Add row above Add row below Add column bef…" at bounding box center [428, 135] width 227 height 64
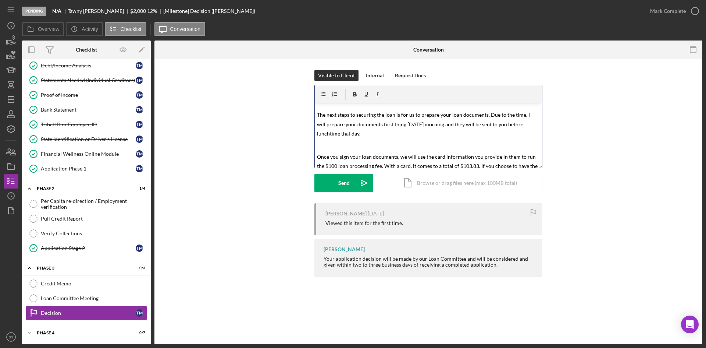
scroll to position [0, 0]
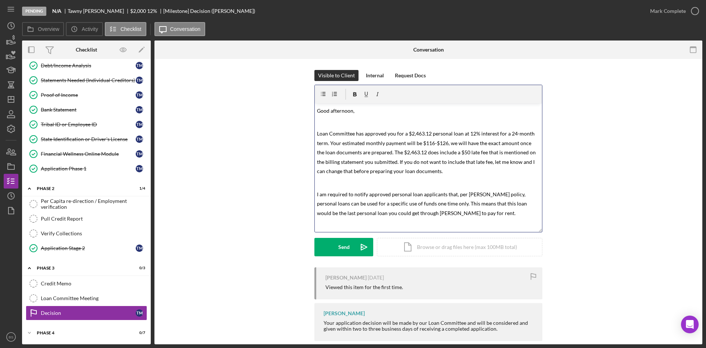
drag, startPoint x: 541, startPoint y: 166, endPoint x: 561, endPoint y: 230, distance: 67.2
click at [561, 230] on div "Visible to Client Internal Request Docs v Color teal Color pink Remove color Ad…" at bounding box center [429, 168] width 526 height 197
click at [395, 162] on span "Loan Committee has approved you for a $2,463.12 personal loan at 12% interest f…" at bounding box center [427, 152] width 220 height 44
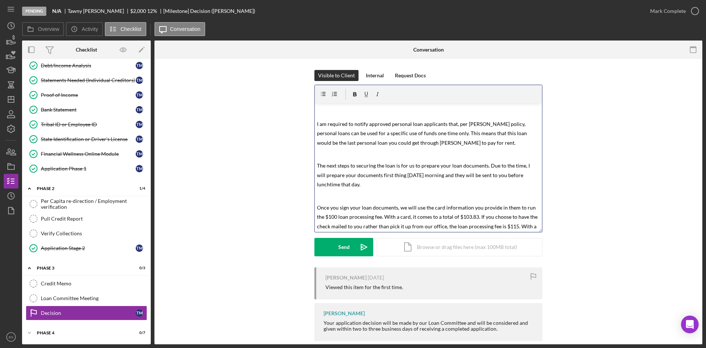
scroll to position [74, 0]
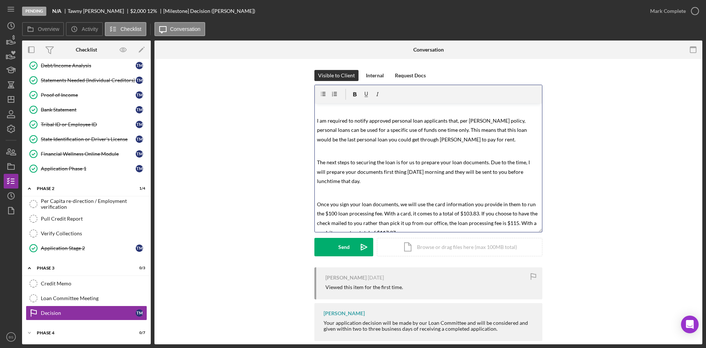
click at [348, 161] on span "The next steps to securing the loan is for us to prepare your loan documents. D…" at bounding box center [424, 171] width 214 height 25
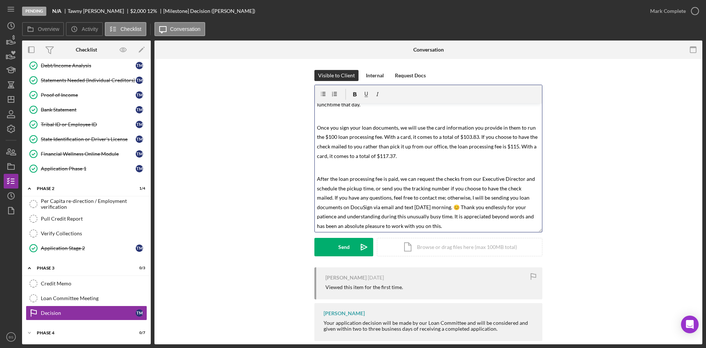
scroll to position [150, 0]
click at [348, 240] on div "Send" at bounding box center [343, 247] width 11 height 18
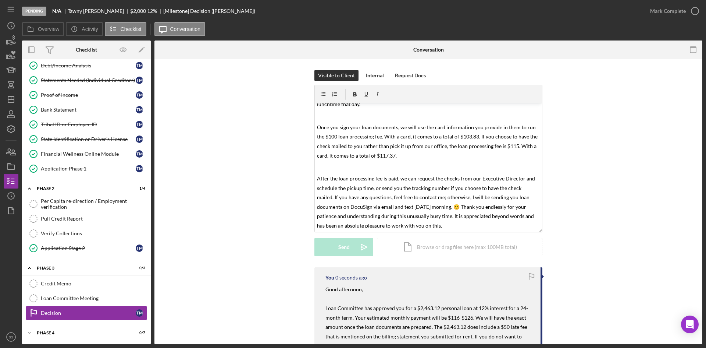
scroll to position [0, 0]
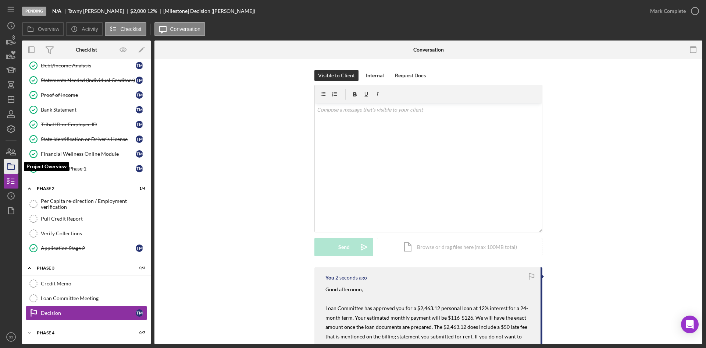
click at [9, 166] on icon "button" at bounding box center [11, 166] width 18 height 18
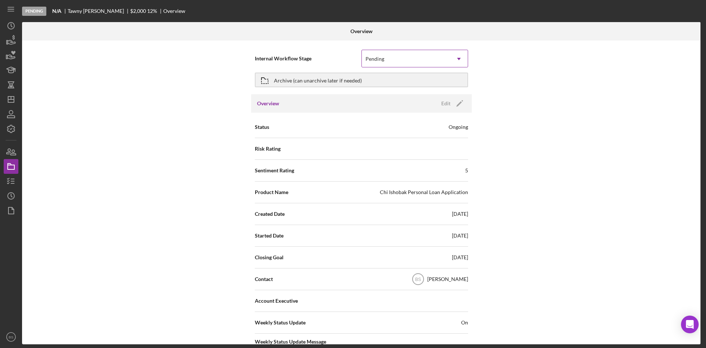
click at [376, 59] on div "Pending" at bounding box center [375, 59] width 19 height 6
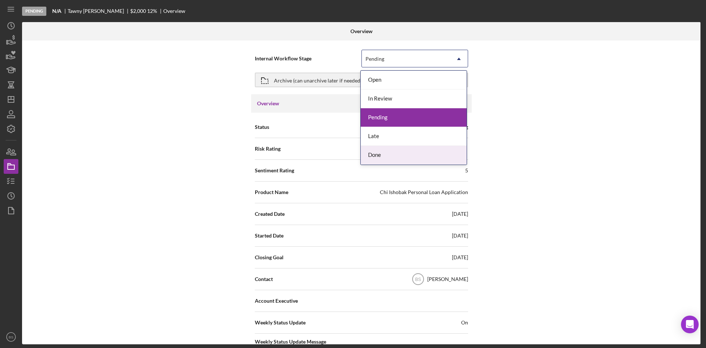
click at [391, 150] on div "Done" at bounding box center [414, 155] width 106 height 19
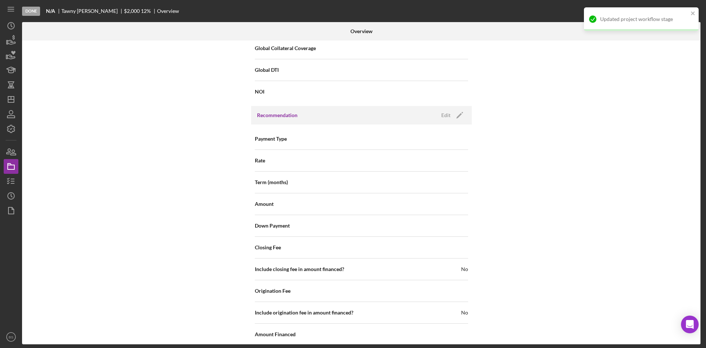
scroll to position [790, 0]
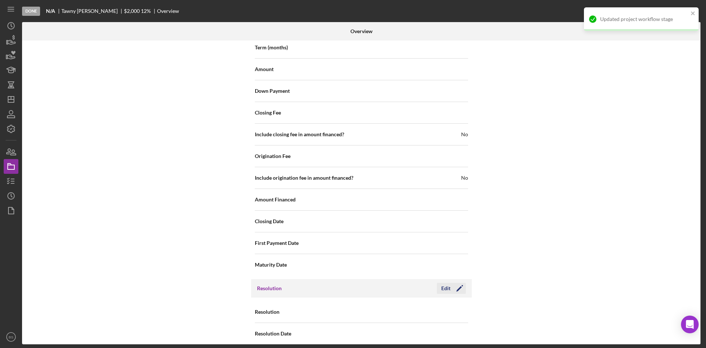
click at [452, 279] on icon "Icon/Edit" at bounding box center [460, 288] width 18 height 18
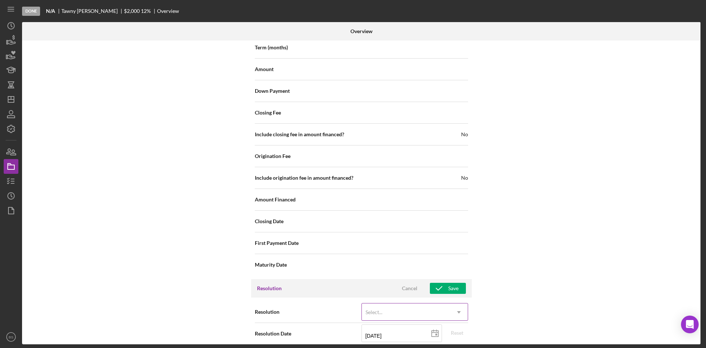
click at [383, 303] on div "Select..." at bounding box center [406, 311] width 88 height 17
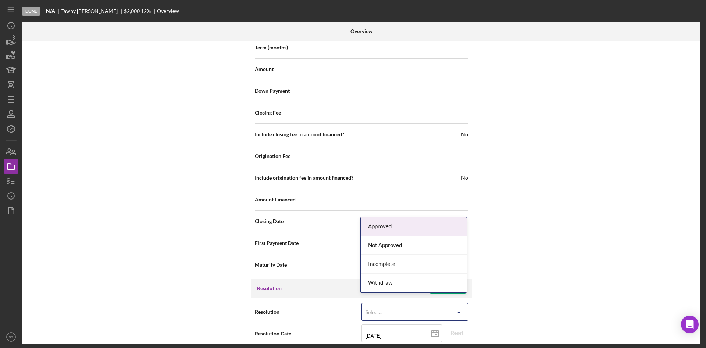
drag, startPoint x: 389, startPoint y: 226, endPoint x: 389, endPoint y: 234, distance: 8.5
click at [389, 225] on div "Approved" at bounding box center [414, 226] width 106 height 19
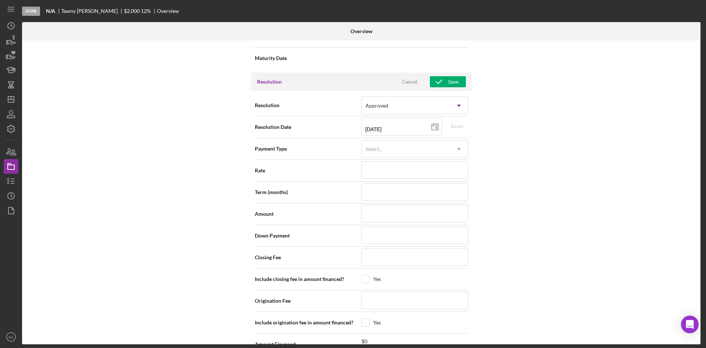
scroll to position [1011, 0]
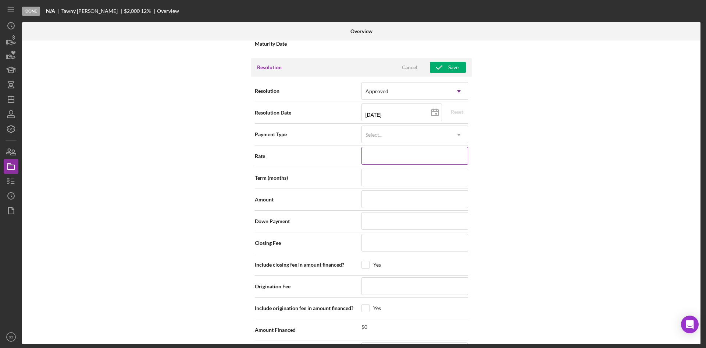
click at [393, 149] on input at bounding box center [415, 156] width 107 height 18
type input "1%"
type input "12%"
type input "12.000%"
click at [389, 176] on input at bounding box center [415, 177] width 107 height 18
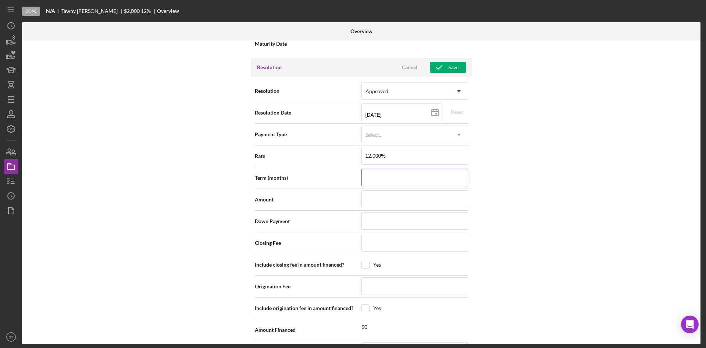
type input "2"
click at [386, 190] on input at bounding box center [415, 199] width 107 height 18
click at [441, 65] on polyline "button" at bounding box center [439, 67] width 6 height 4
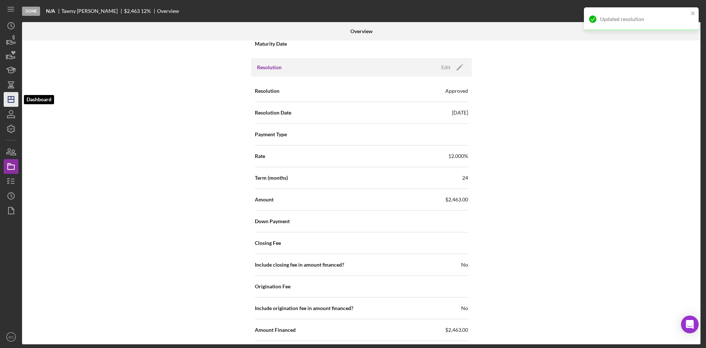
click at [15, 103] on icon "Icon/Dashboard" at bounding box center [11, 99] width 18 height 18
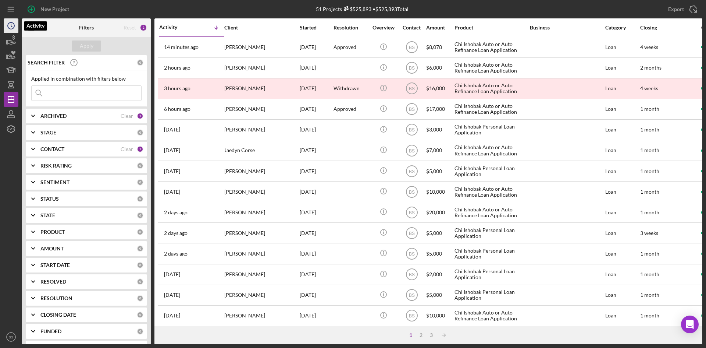
click at [13, 29] on circle "button" at bounding box center [11, 25] width 7 height 7
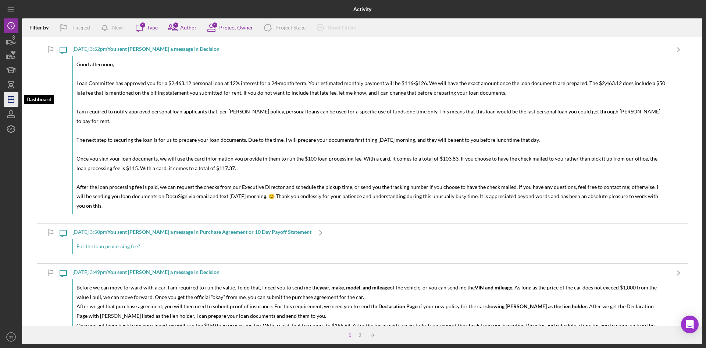
click at [14, 100] on polygon "button" at bounding box center [11, 99] width 6 height 6
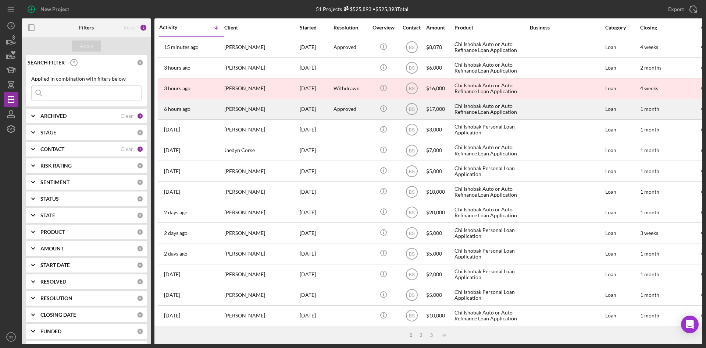
click at [258, 115] on div "[PERSON_NAME]" at bounding box center [261, 108] width 74 height 19
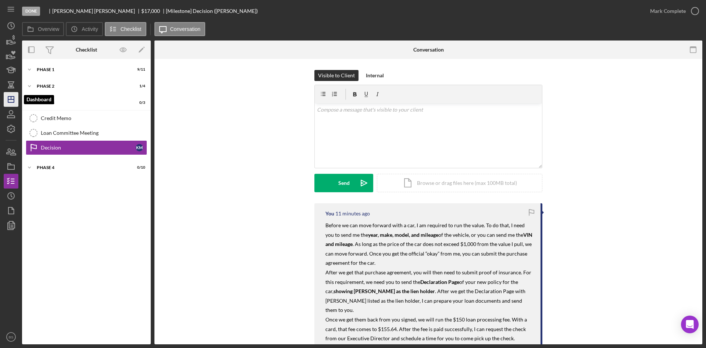
click at [14, 102] on polygon "button" at bounding box center [11, 99] width 6 height 6
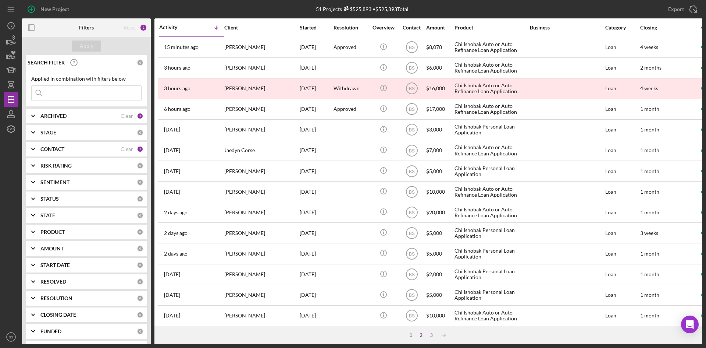
click at [420, 335] on div "2" at bounding box center [421, 335] width 10 height 6
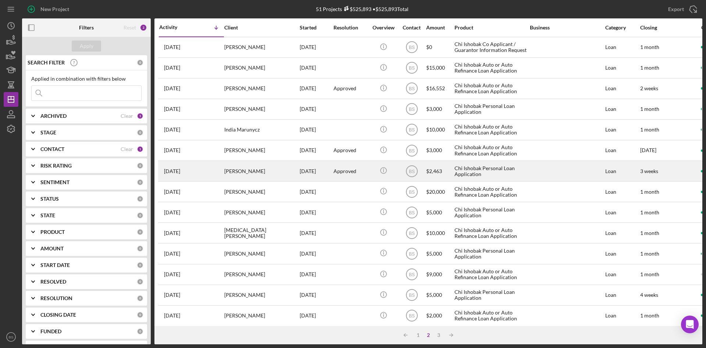
click at [268, 167] on div "[PERSON_NAME]" at bounding box center [261, 170] width 74 height 19
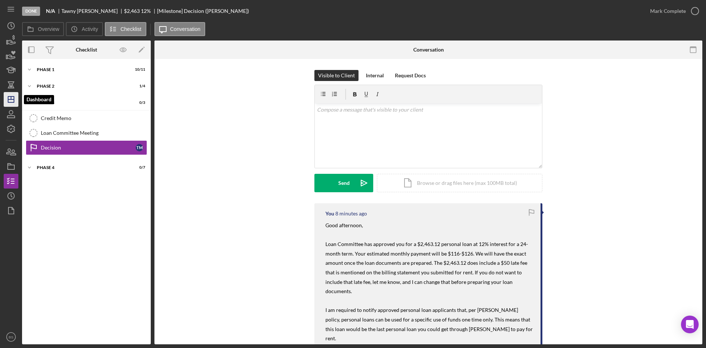
click at [15, 103] on icon "Icon/Dashboard" at bounding box center [11, 99] width 18 height 18
